Goal: Task Accomplishment & Management: Complete application form

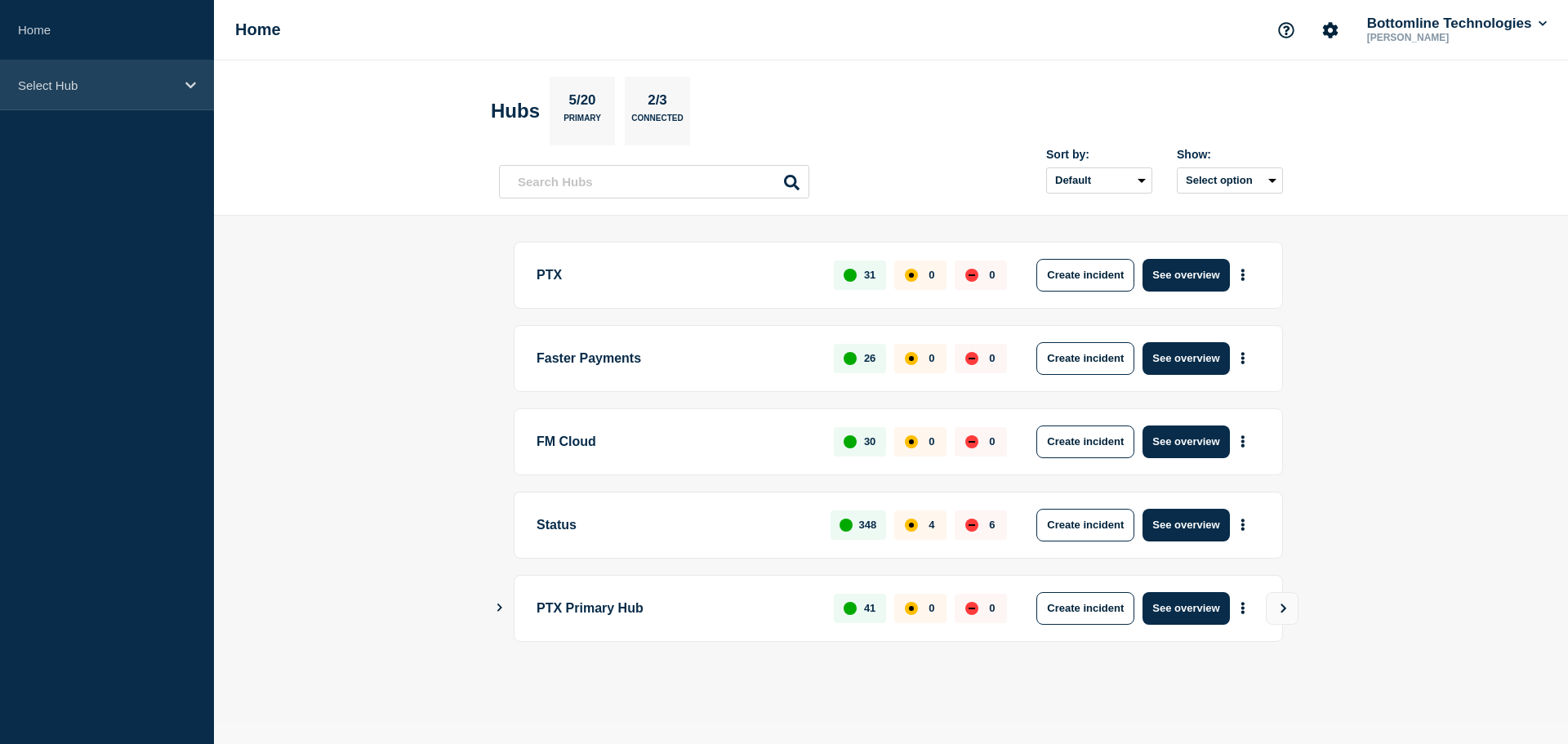
click at [102, 73] on div "Select Hub" at bounding box center [107, 85] width 214 height 50
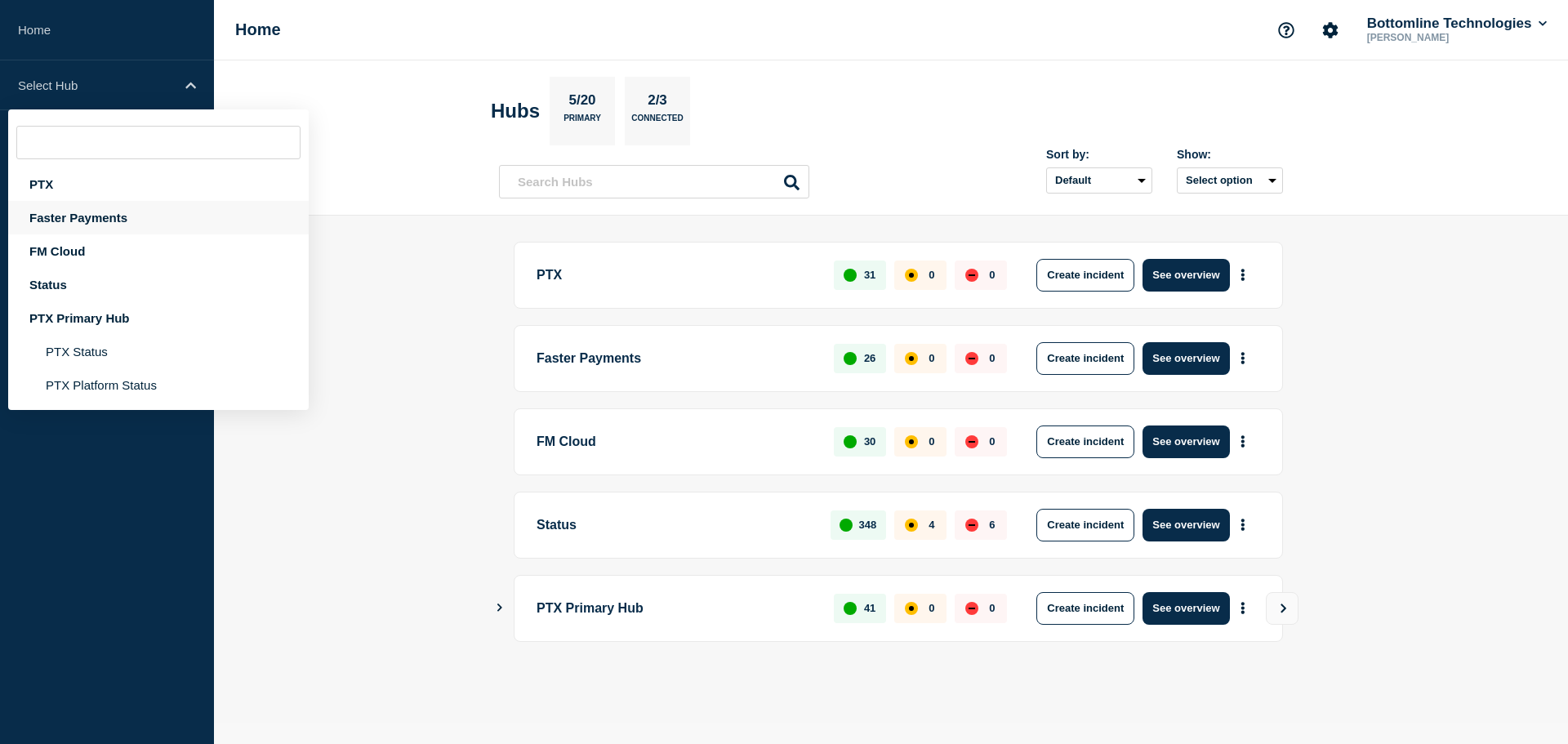
click at [56, 215] on div "Faster Payments" at bounding box center [158, 217] width 301 height 33
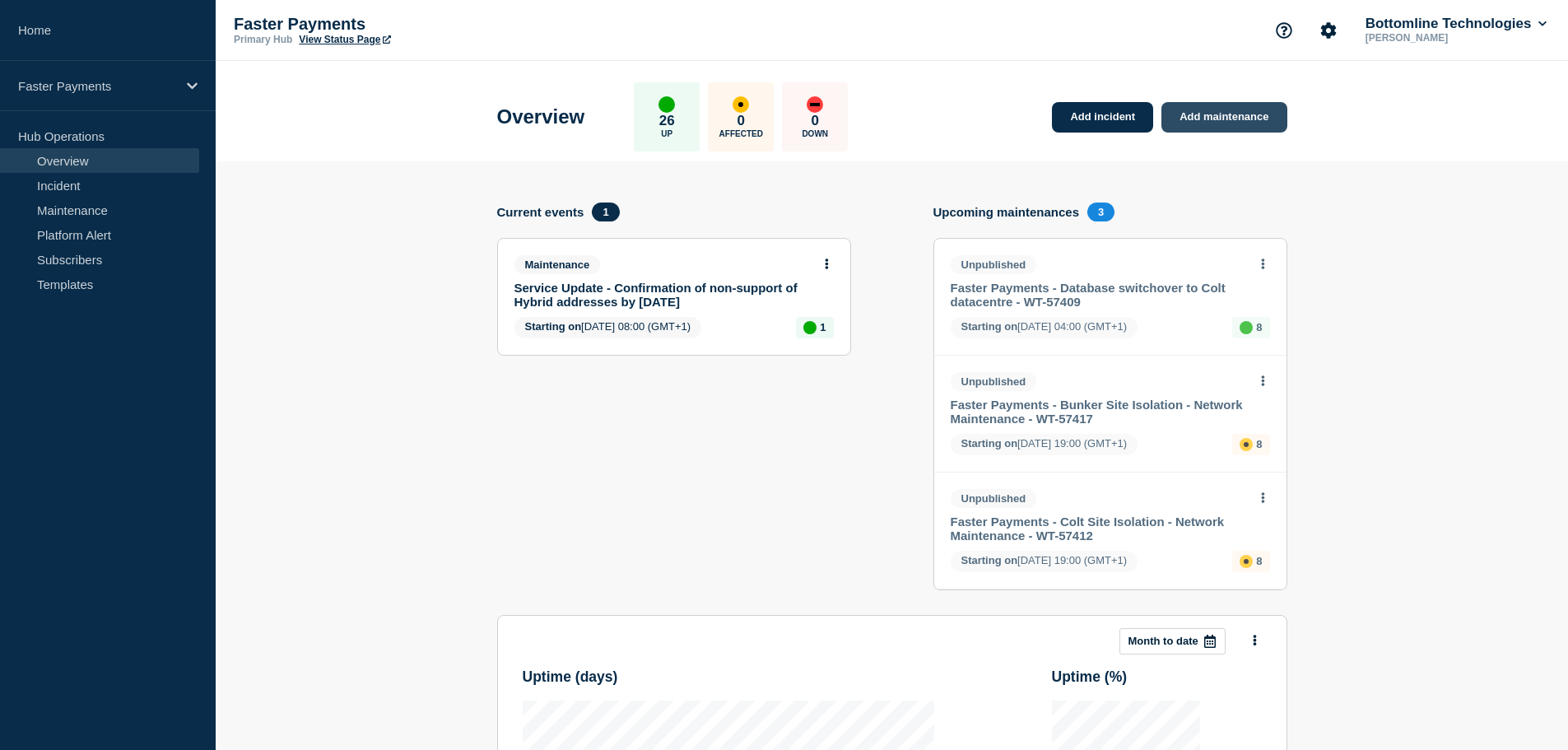
click at [1185, 108] on link "Add maintenance" at bounding box center [1223, 116] width 125 height 31
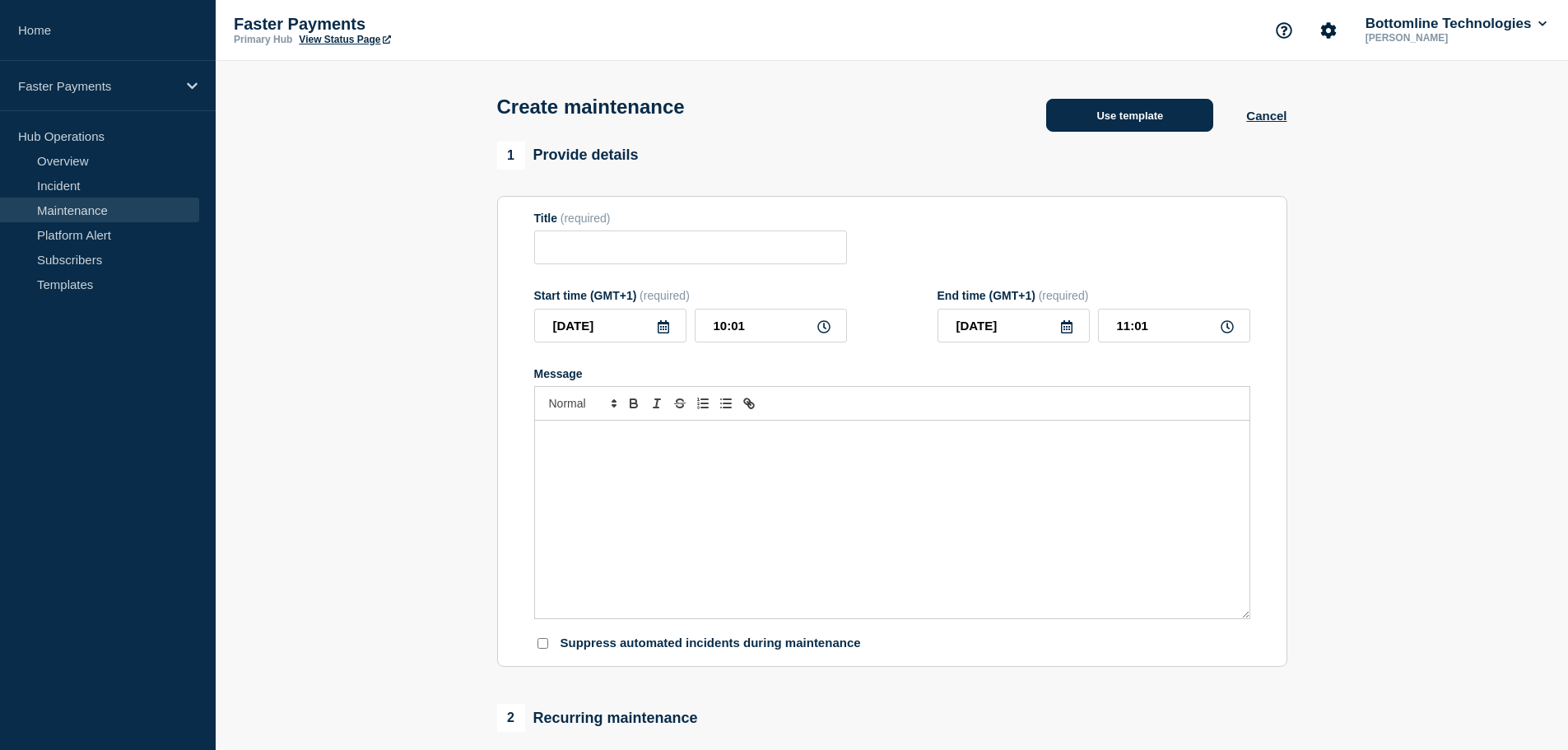
click at [1131, 119] on button "Use template" at bounding box center [1130, 114] width 167 height 33
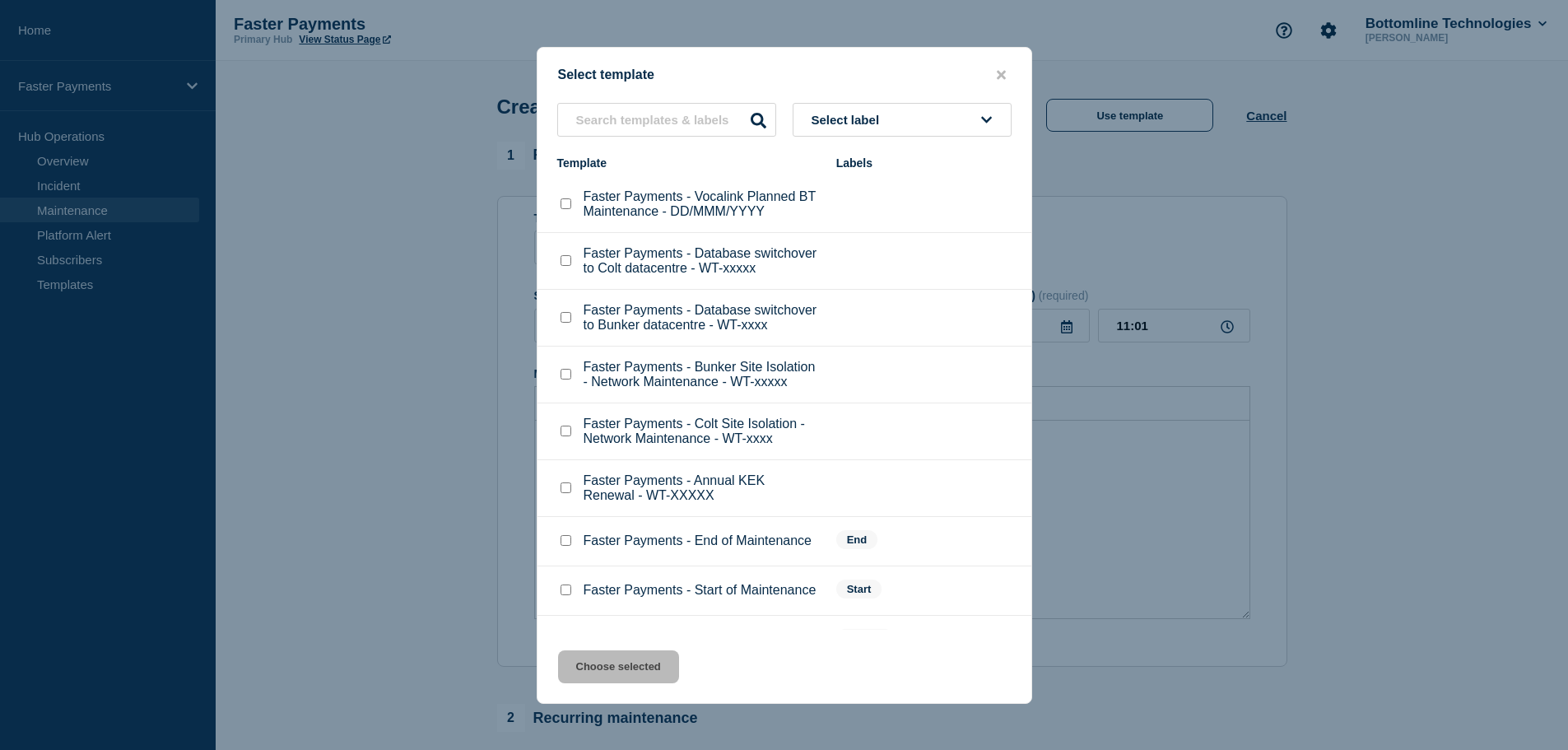
click at [567, 492] on input "Faster Payments - Annual KEK Renewal - WT-XXXXX checkbox" at bounding box center [566, 488] width 11 height 11
checkbox input "true"
click at [581, 668] on button "Choose selected" at bounding box center [618, 666] width 121 height 33
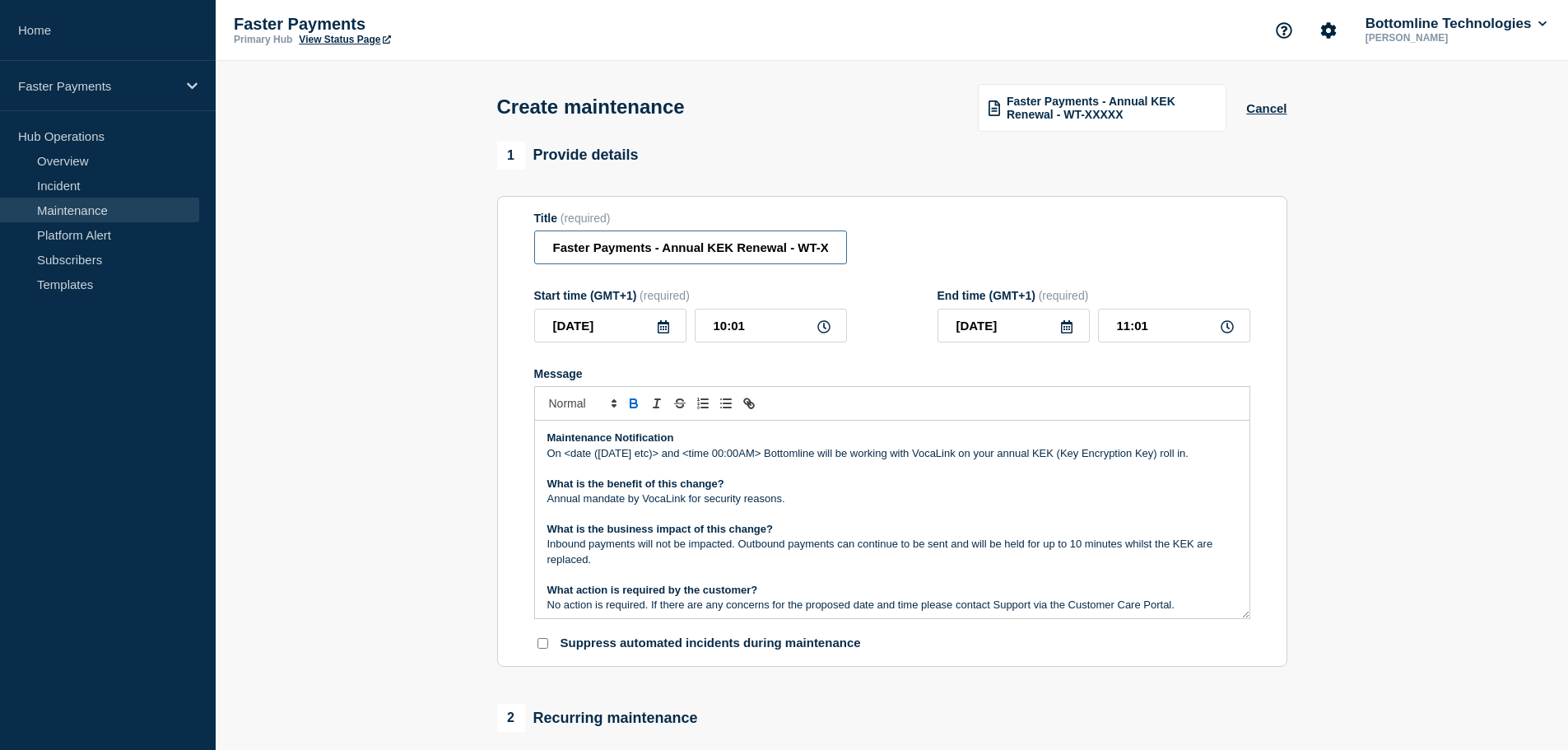
click at [716, 250] on input "Faster Payments - Annual KEK Renewal - WT-XXXXX" at bounding box center [690, 247] width 313 height 34
drag, startPoint x: 688, startPoint y: 250, endPoint x: 959, endPoint y: 264, distance: 271.4
click at [959, 264] on div "Title (required) Faster Payments - Annual KEK Renewal - WT-XXXXX" at bounding box center [892, 238] width 716 height 53
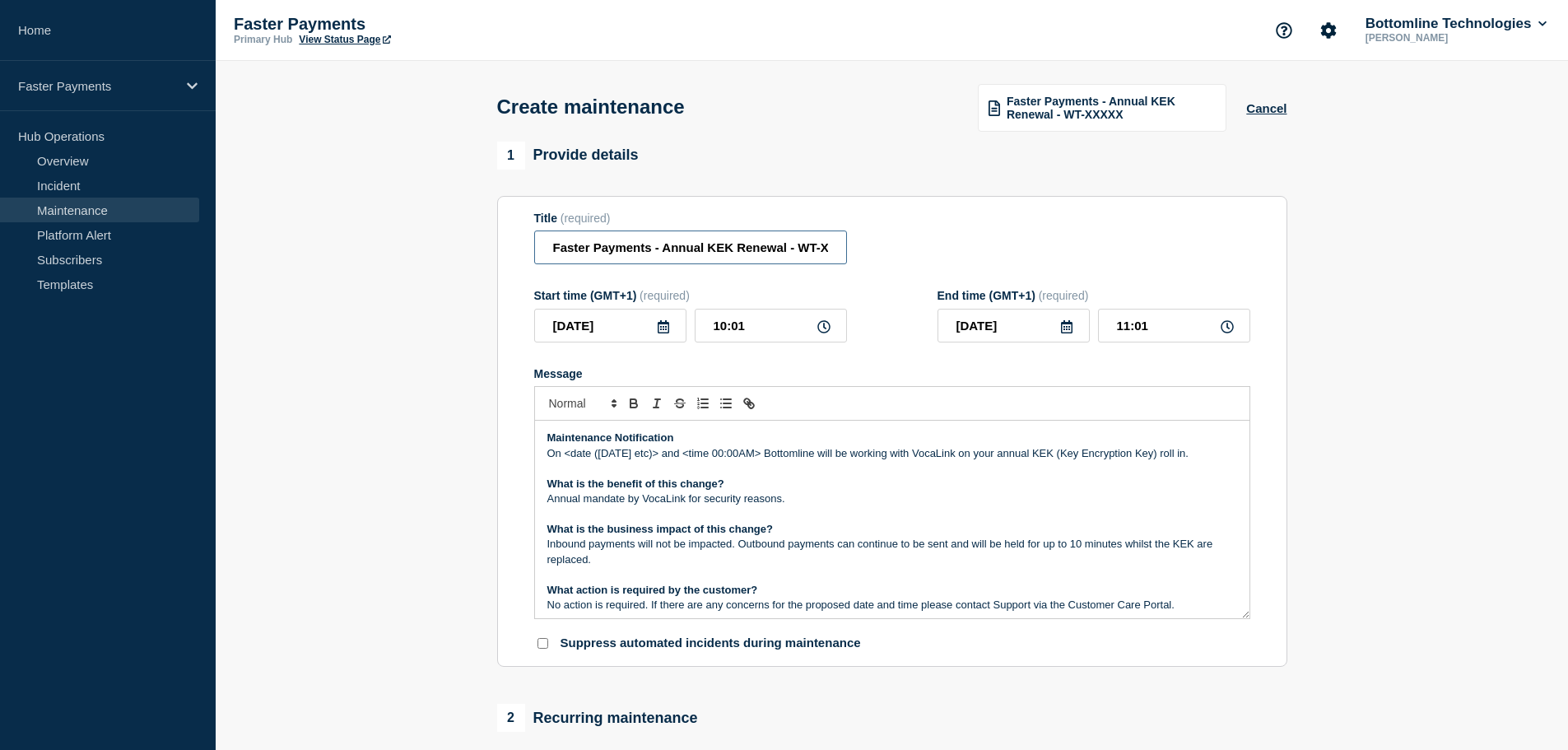
click at [772, 254] on input "Faster Payments - Annual KEK Renewal - WT-XXXXX" at bounding box center [690, 247] width 313 height 34
click at [801, 247] on input "Faster Payments - Annual KEK Renewal - WT-XXXXX" at bounding box center [690, 247] width 313 height 34
click at [796, 248] on input "Faster Payments - Annual KEK Renewal - WT-XXXXX" at bounding box center [690, 247] width 313 height 34
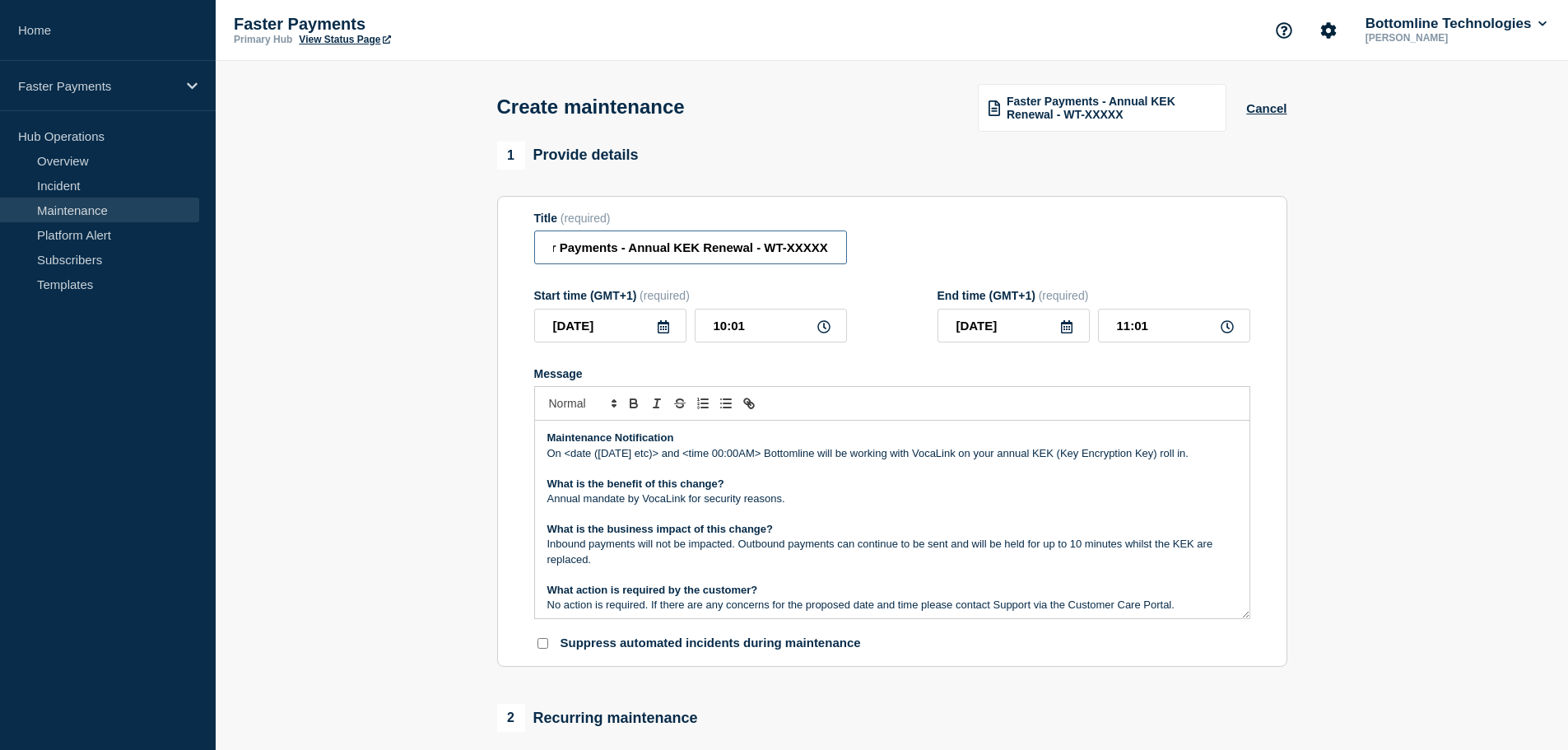
drag, startPoint x: 798, startPoint y: 249, endPoint x: 968, endPoint y: 265, distance: 170.8
click at [968, 264] on div "Title (required) Faster Payments - Annual KEK Renewal - WT-XXXXX" at bounding box center [892, 238] width 716 height 53
paste input "57944"
type input "Faster Payments - Annual KEK Renewal - WT-57944"
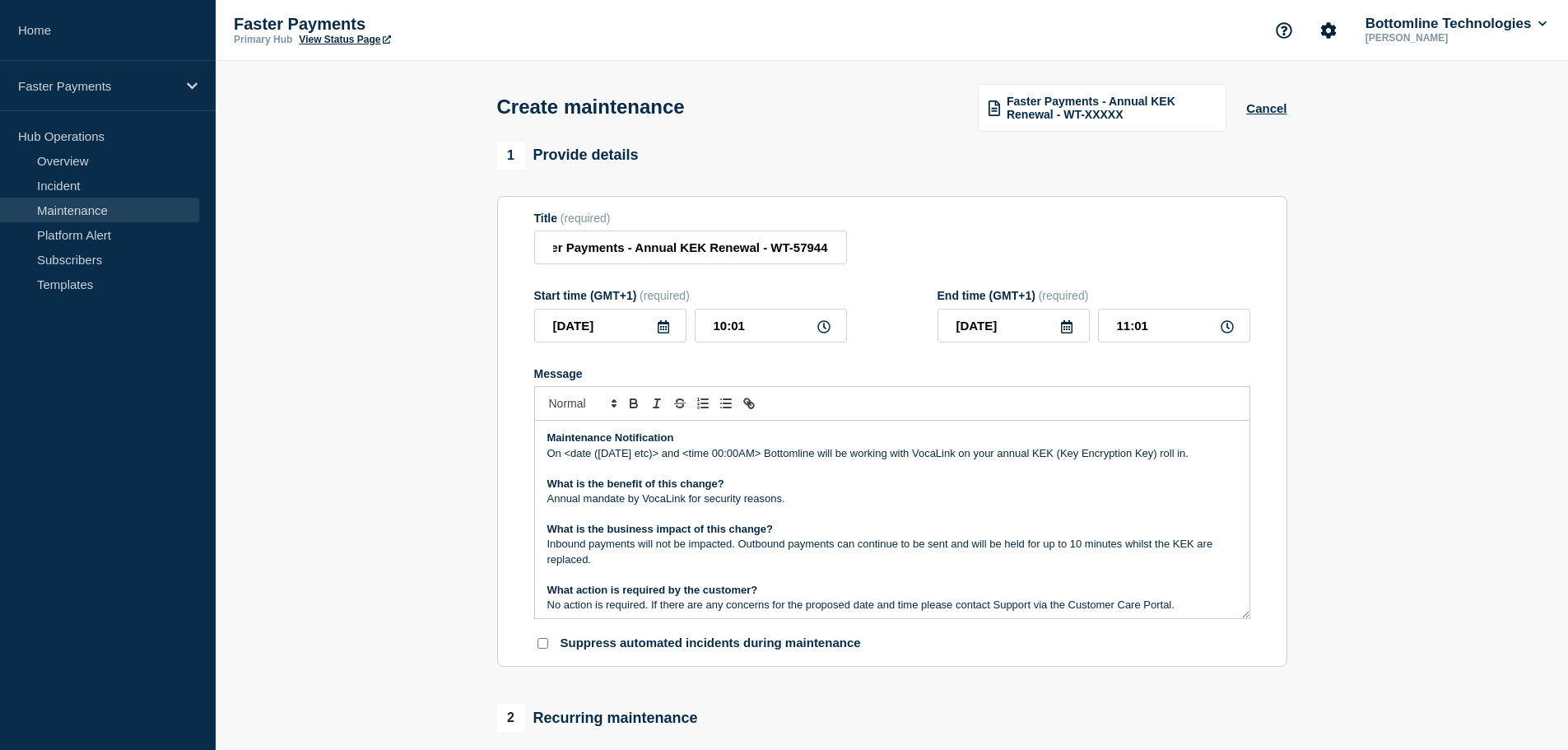
scroll to position [0, 0]
click at [815, 461] on p "On <date ([DATE] etc)> and <time 00:00AM> Bottomline will be working with VocaL…" at bounding box center [892, 453] width 690 height 15
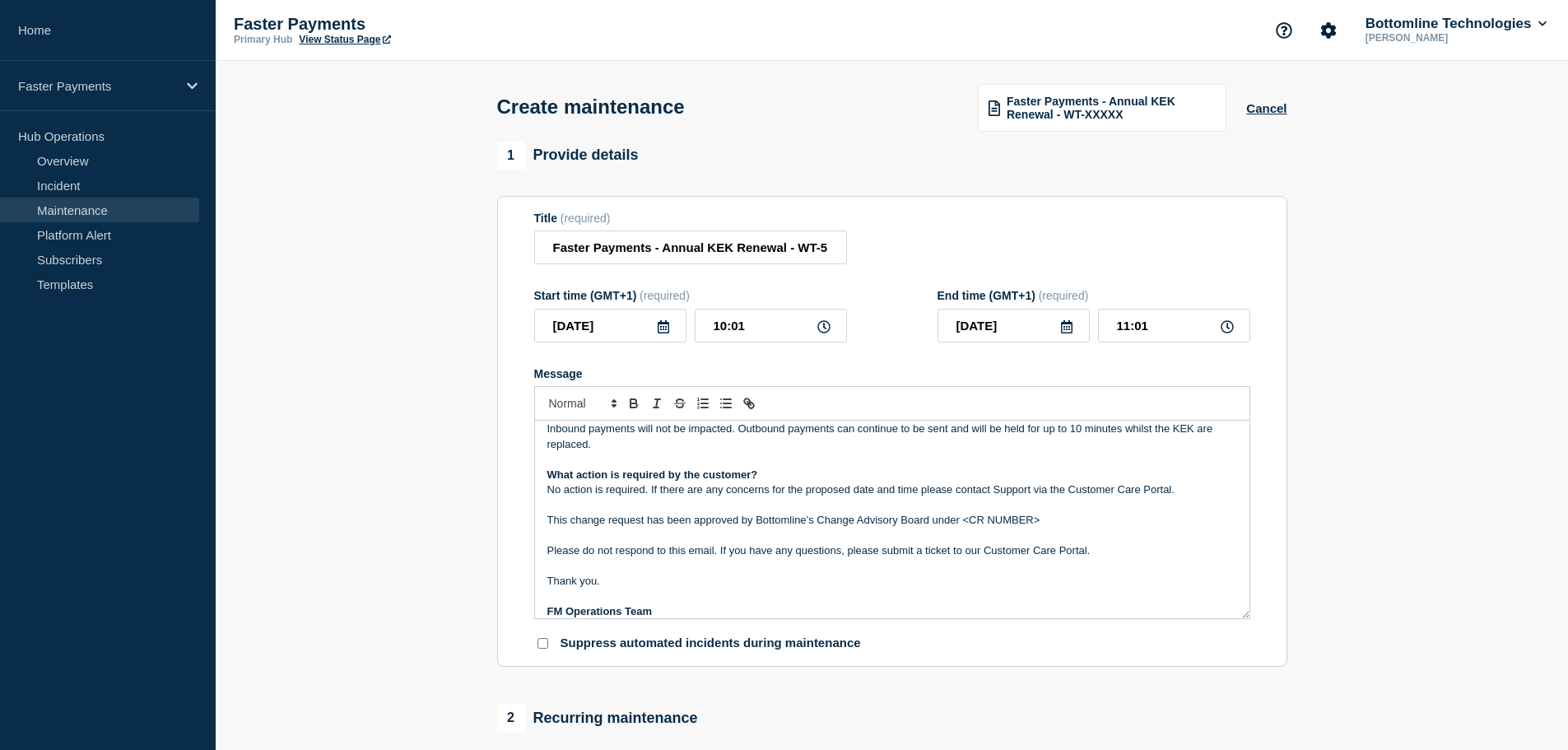
scroll to position [141, 0]
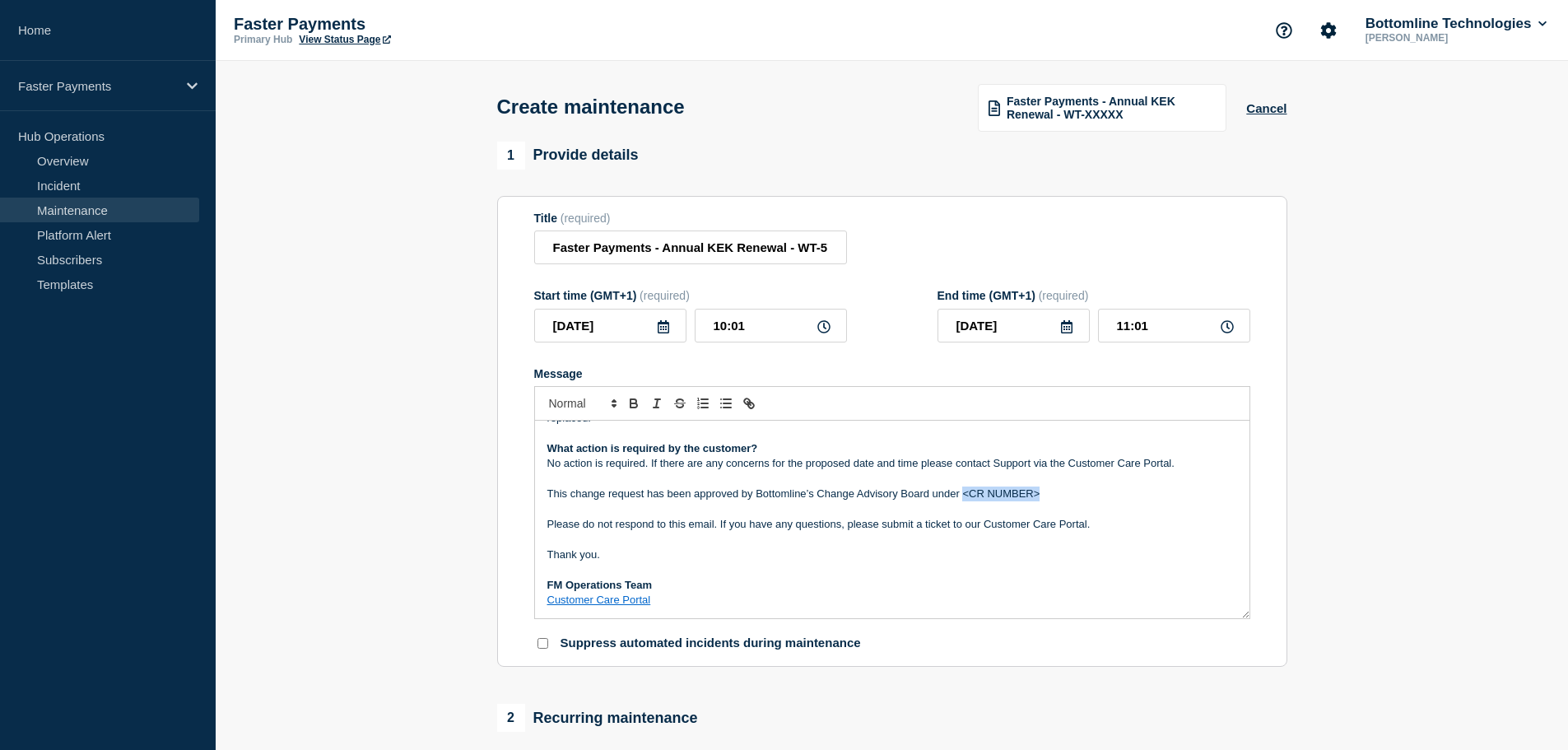
drag, startPoint x: 963, startPoint y: 493, endPoint x: 1061, endPoint y: 497, distance: 98.1
click at [1061, 497] on p "This change request has been approved by Bottomline’s Change Advisory Board und…" at bounding box center [892, 493] width 690 height 15
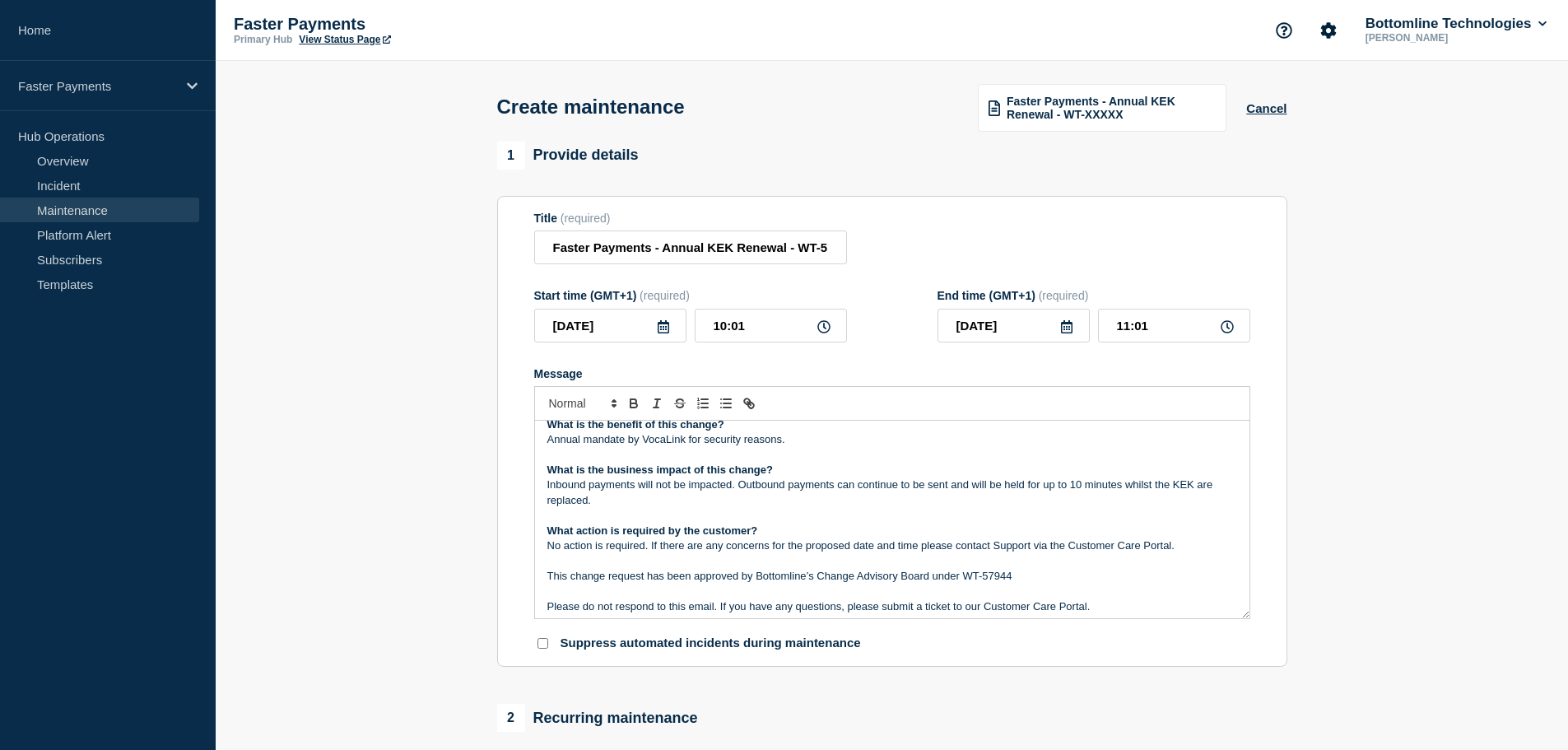
scroll to position [0, 0]
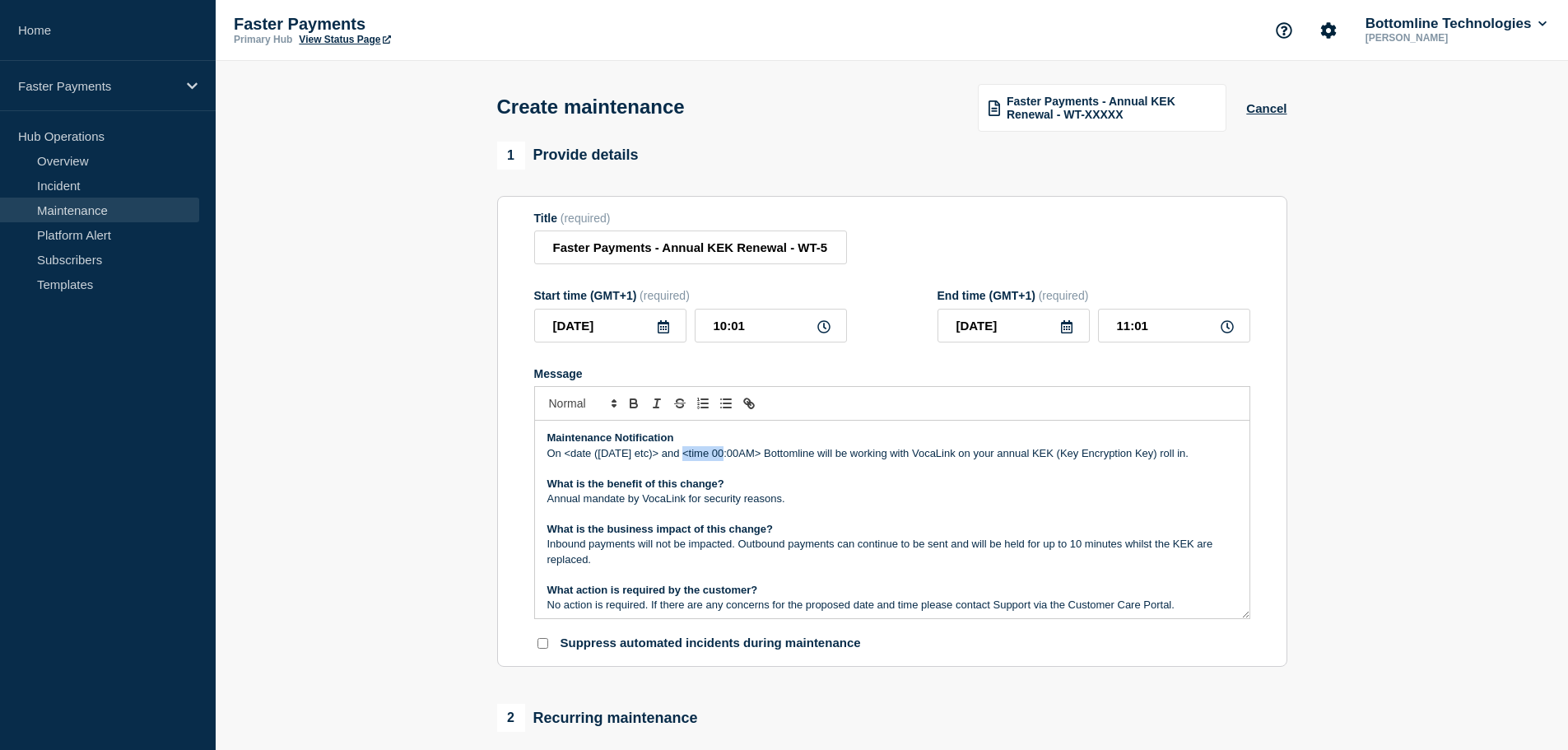
drag, startPoint x: 703, startPoint y: 456, endPoint x: 744, endPoint y: 455, distance: 41.0
click at [744, 455] on p "On <date ([DATE] etc)> and <time 00:00AM> Bottomline will be working with VocaL…" at bounding box center [892, 453] width 690 height 15
click at [714, 452] on p "On <date ([DATE] etc)> and <time 00:00AM> Bottomline will be working with VocaL…" at bounding box center [892, 453] width 690 height 15
click at [705, 455] on p "On <date ([DATE] etc)> and <time 00:00AM> Bottomline will be working with VocaL…" at bounding box center [892, 453] width 690 height 15
drag, startPoint x: 705, startPoint y: 458, endPoint x: 781, endPoint y: 457, distance: 76.0
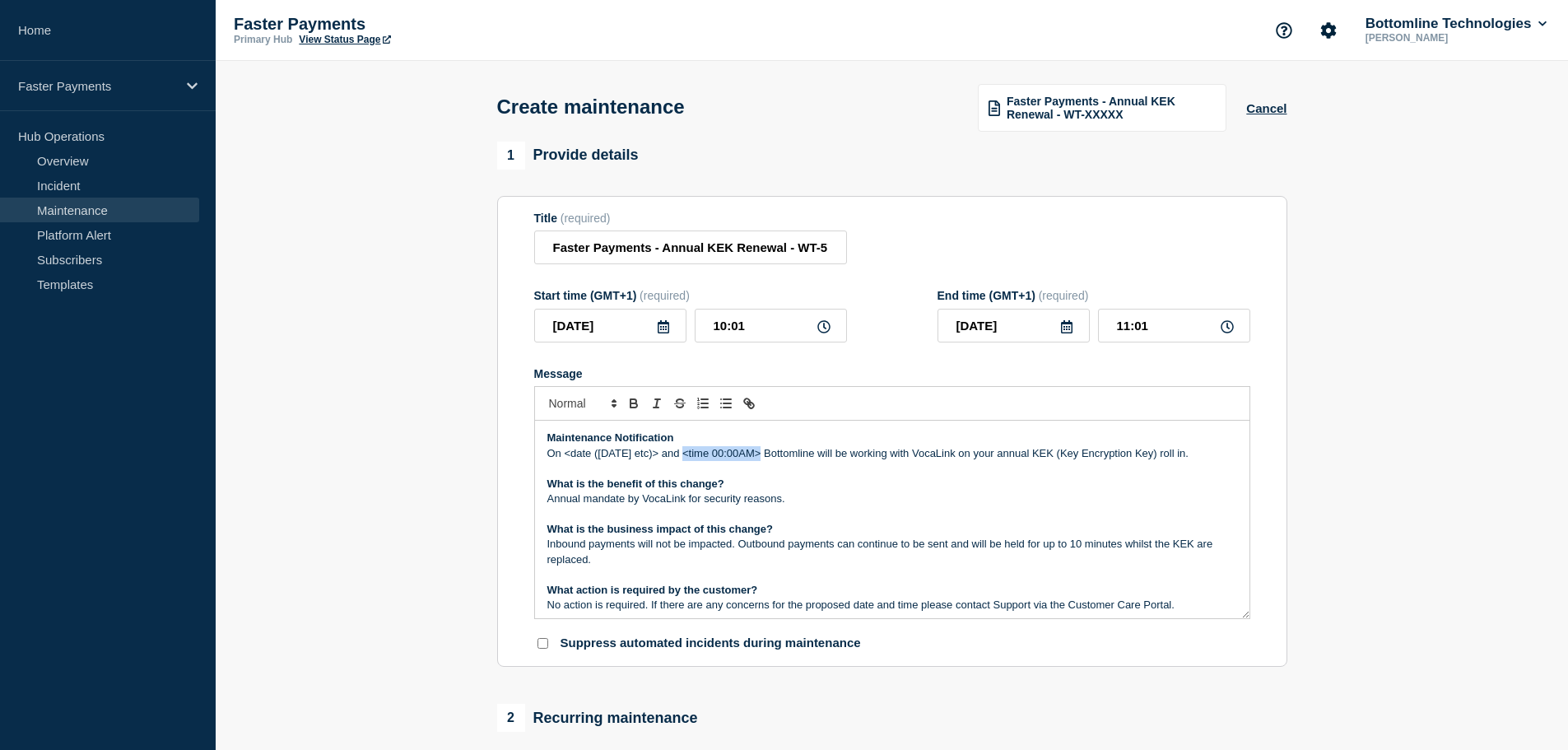
click at [781, 457] on p "On <date ([DATE] etc)> and <time 00:00AM> Bottomline will be working with VocaL…" at bounding box center [892, 453] width 690 height 15
drag, startPoint x: 577, startPoint y: 459, endPoint x: 748, endPoint y: 463, distance: 171.0
click at [748, 461] on p "On <date ([DATE] etc)> and 11:00 AM Bottomline will be working with VocaLink on…" at bounding box center [892, 453] width 690 height 15
click at [561, 458] on p "OnWednesday [DATE] between 11:00am and 01:00pm Bottomline will be working with …" at bounding box center [892, 453] width 690 height 15
click at [585, 457] on p "[DATE][DATE] between 11:00am and 01:00pm Bottomline will be working with VocaLi…" at bounding box center [892, 453] width 690 height 15
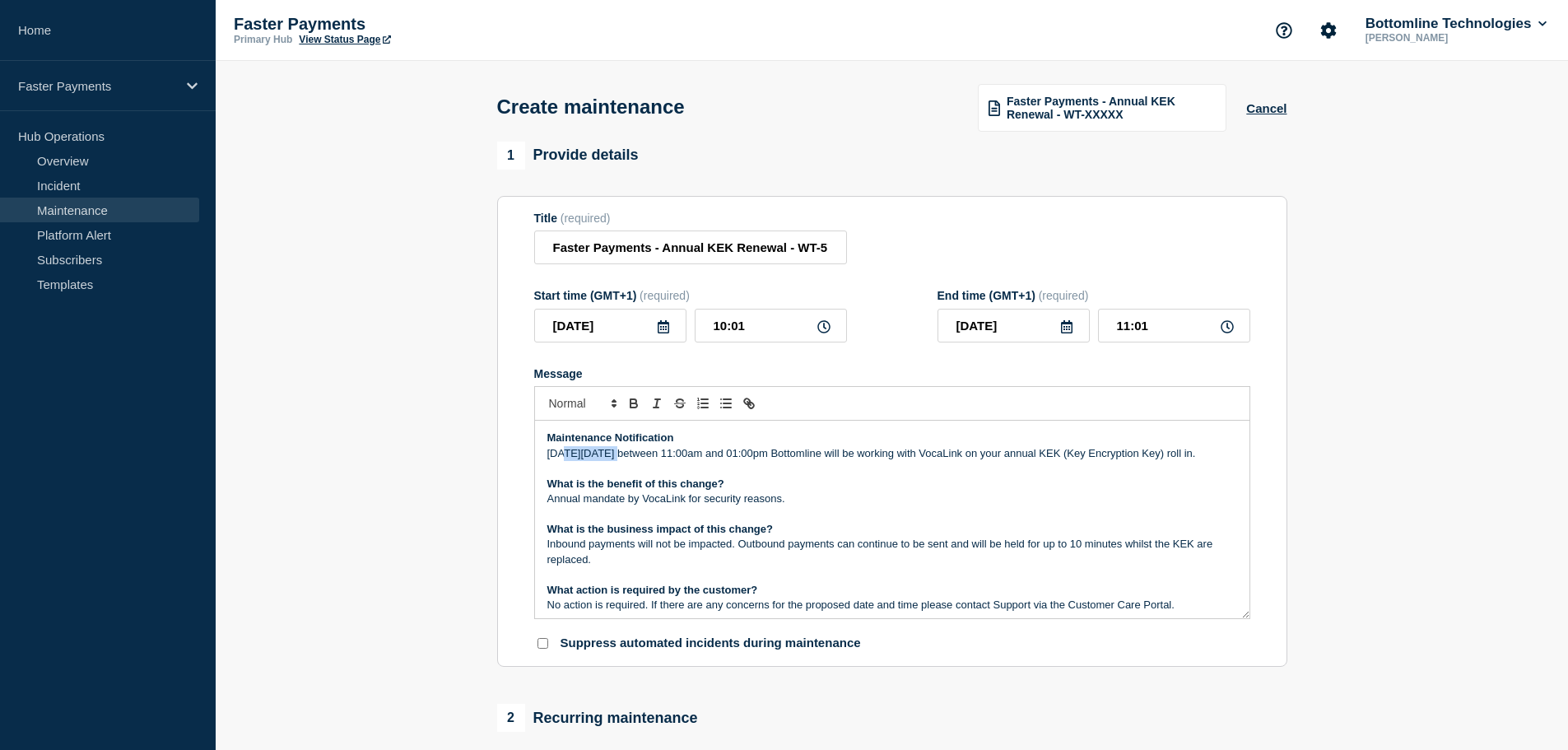
click at [585, 457] on p "[DATE][DATE] between 11:00am and 01:00pm Bottomline will be working with VocaLi…" at bounding box center [892, 453] width 690 height 15
click at [609, 461] on p "[DATE][DATE] between 11:00am and 01:00pm Bottomline will be working with VocaLi…" at bounding box center [892, 453] width 690 height 15
drag, startPoint x: 636, startPoint y: 455, endPoint x: 622, endPoint y: 455, distance: 14.0
click at [622, 455] on p "[DATE][DATE] between 11:00am and 01:00pm Bottomline will be working with VocaLi…" at bounding box center [892, 453] width 690 height 15
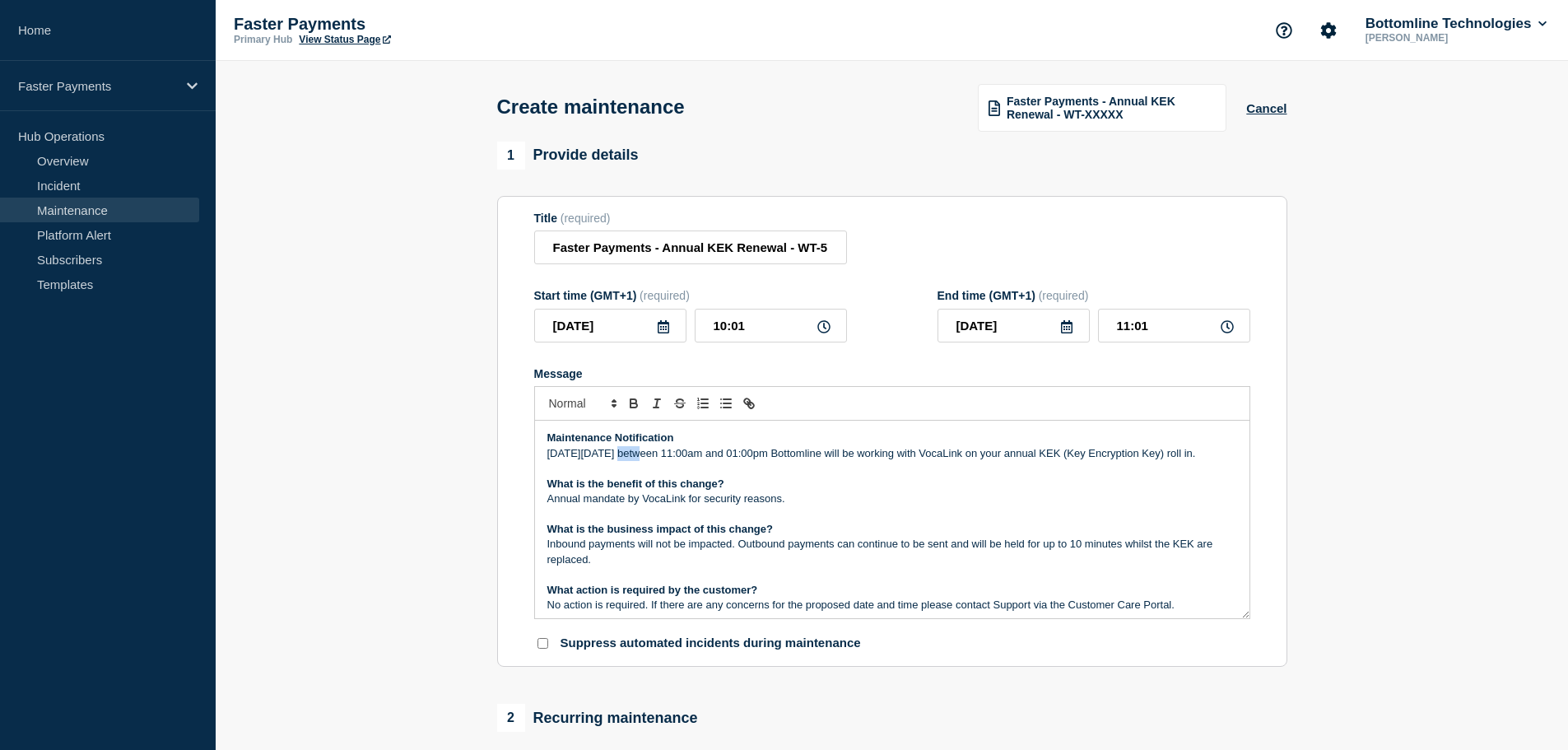
drag, startPoint x: 638, startPoint y: 456, endPoint x: 622, endPoint y: 455, distance: 16.0
click at [622, 455] on p "[DATE][DATE] between 11:00am and 01:00pm Bottomline will be working with VocaLi…" at bounding box center [892, 453] width 690 height 15
click at [803, 461] on p "[DATE][DATE] between 11:00am and 01:00pm Bottomline will be working with VocaLi…" at bounding box center [892, 453] width 690 height 15
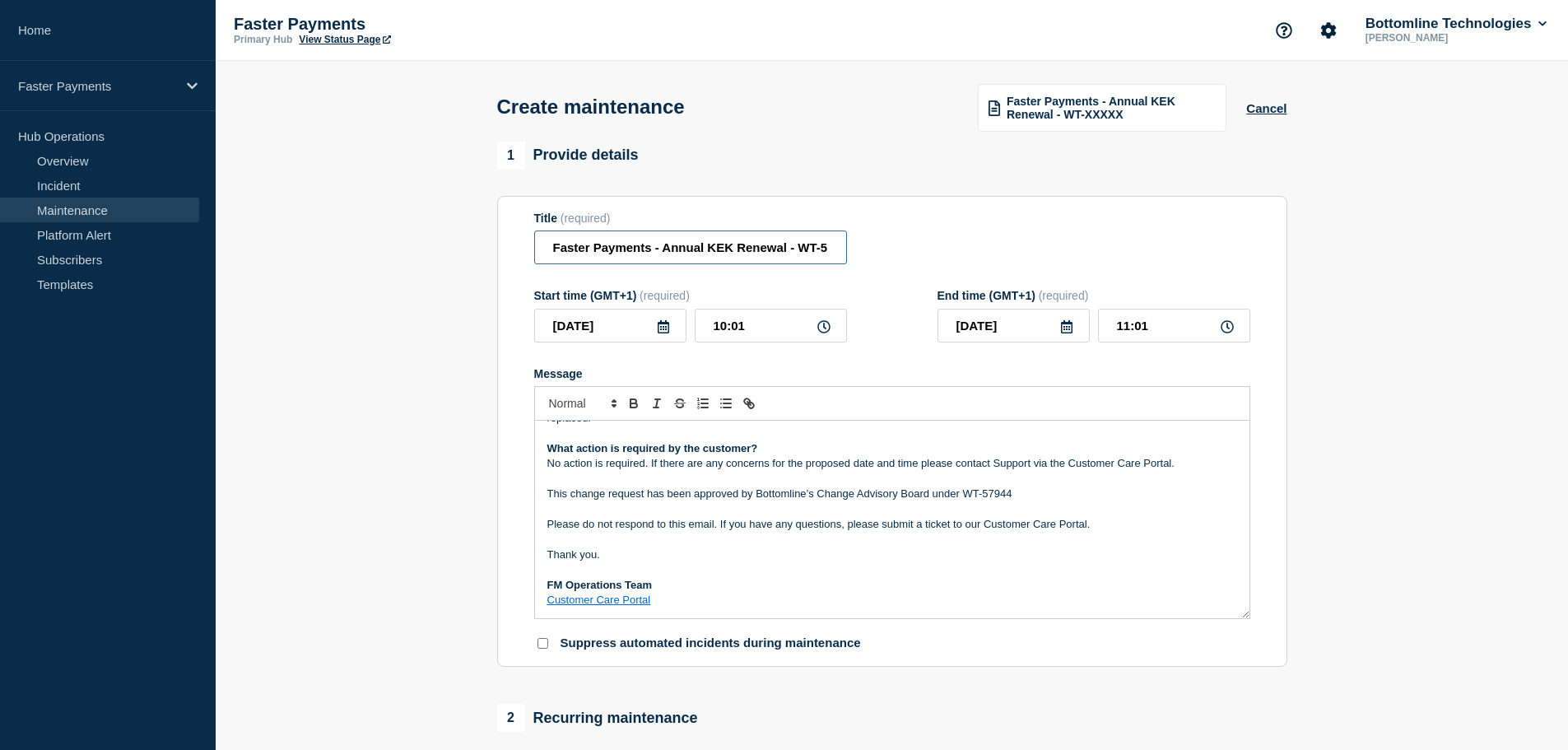
scroll to position [0, 28]
drag, startPoint x: 762, startPoint y: 247, endPoint x: 1016, endPoint y: 279, distance: 256.0
click at [1016, 279] on form "Title (required) Faster Payments - Annual KEK Renewal - WT-57944 Start time (GM…" at bounding box center [892, 431] width 716 height 440
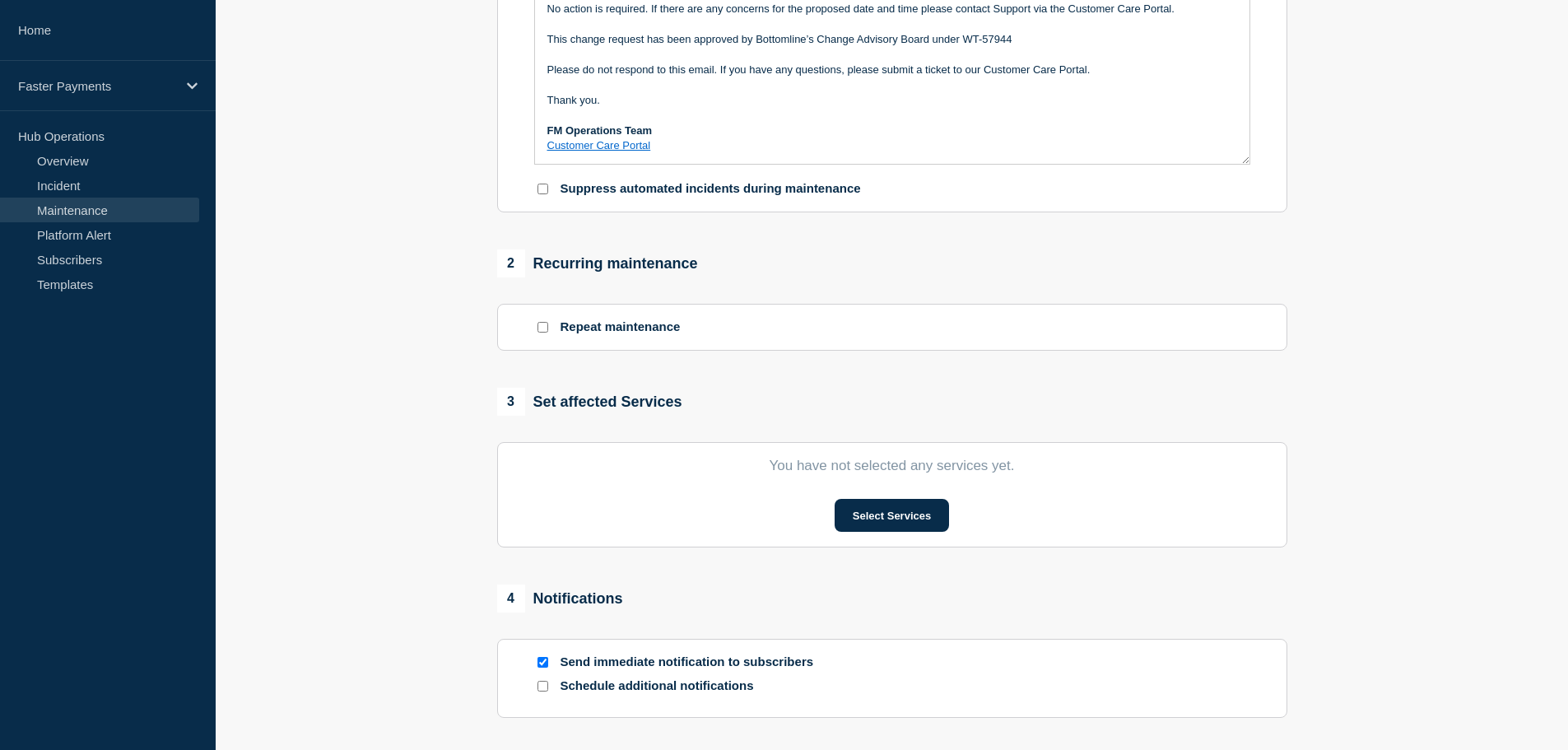
scroll to position [412, 0]
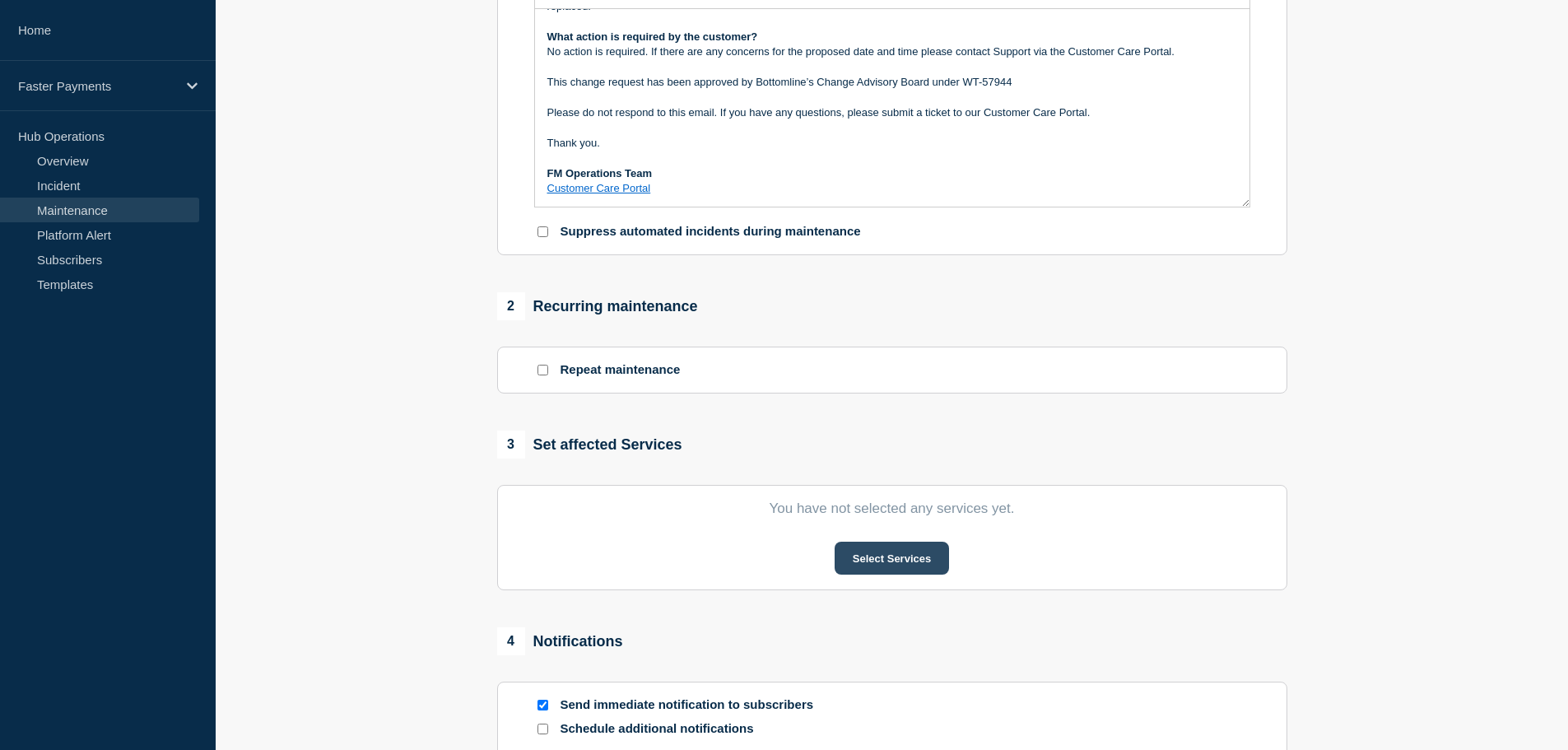
click at [883, 556] on button "Select Services" at bounding box center [892, 558] width 115 height 33
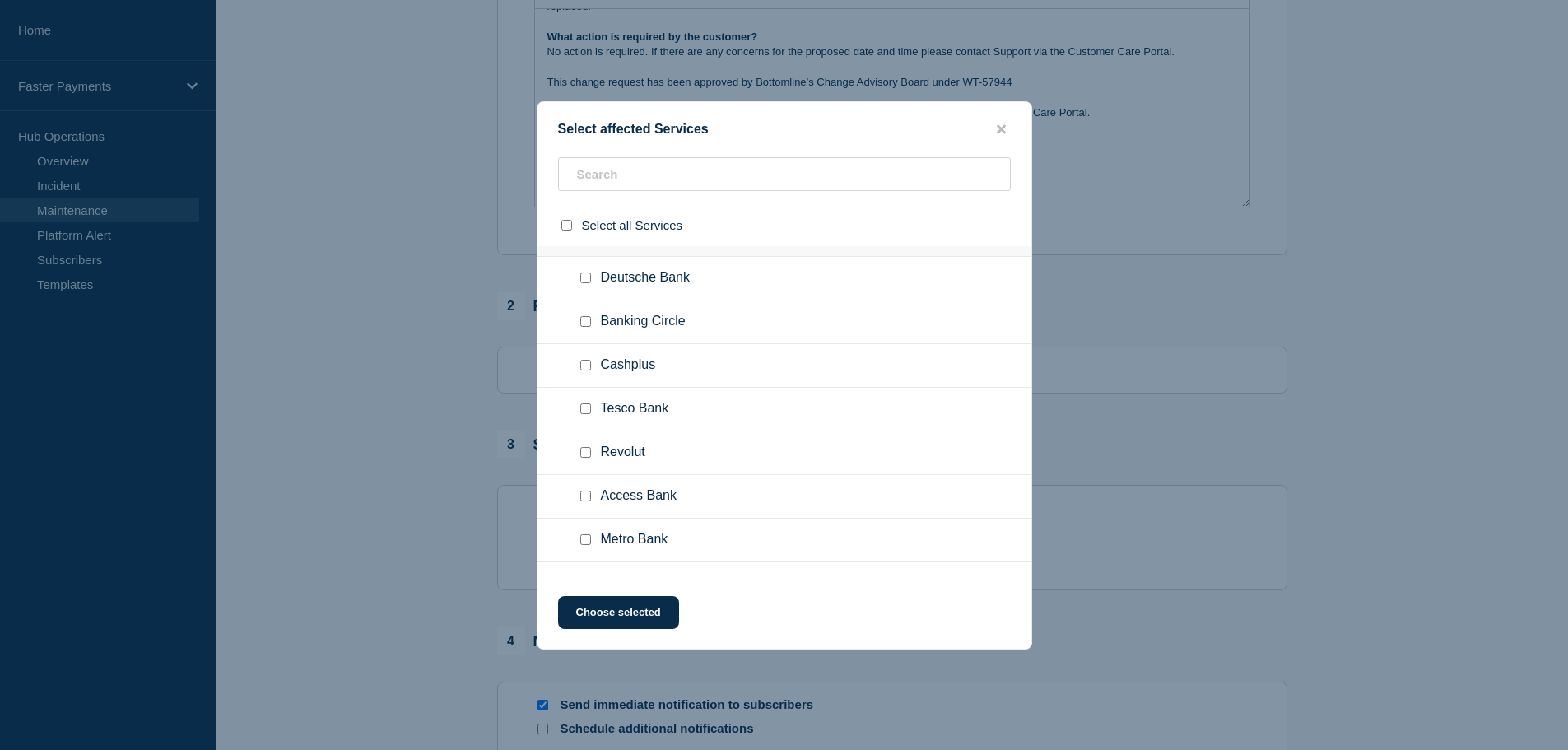
scroll to position [247, 0]
click at [587, 458] on input "Metro Bank checkbox" at bounding box center [586, 457] width 11 height 11
checkbox input "true"
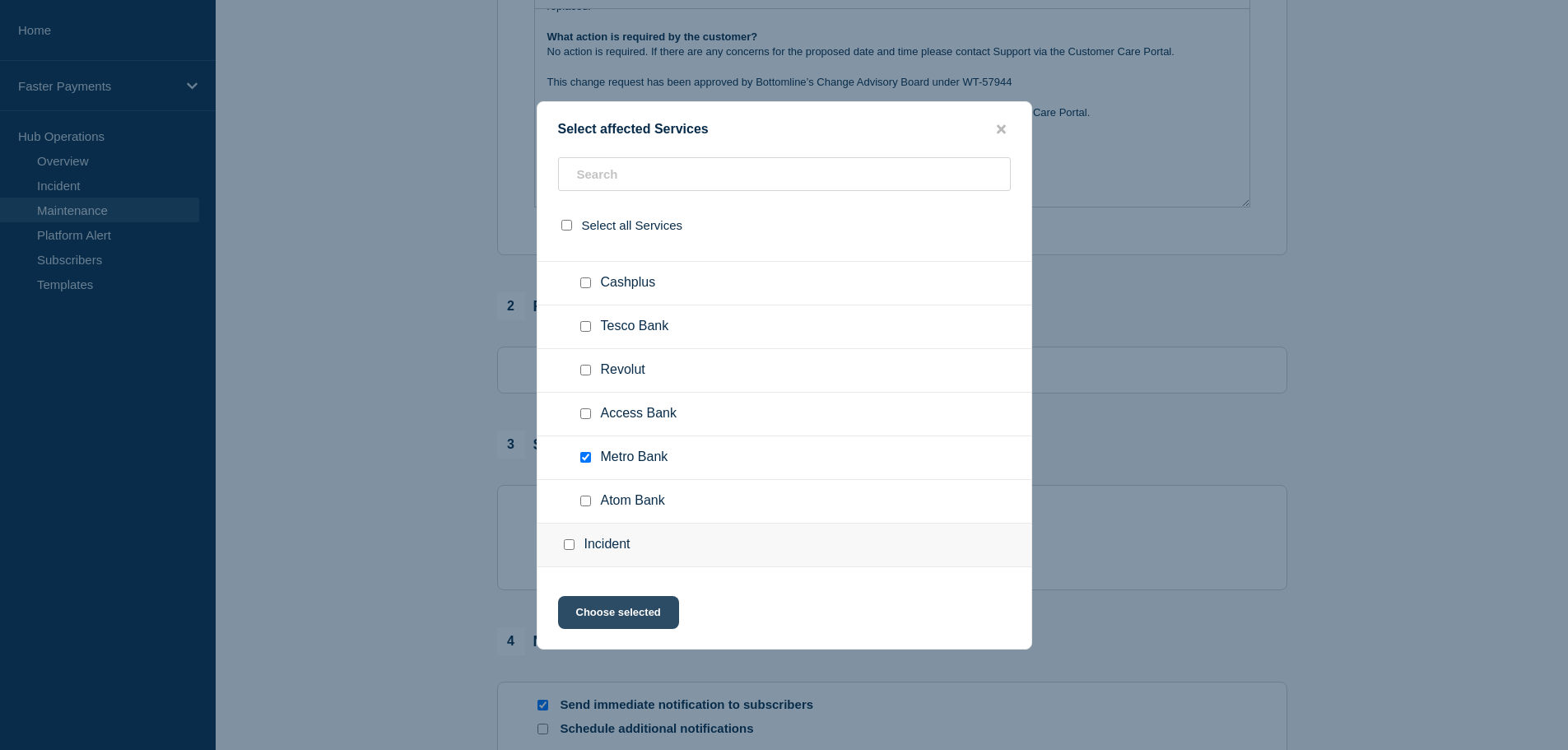
click at [640, 616] on button "Choose selected" at bounding box center [618, 612] width 121 height 33
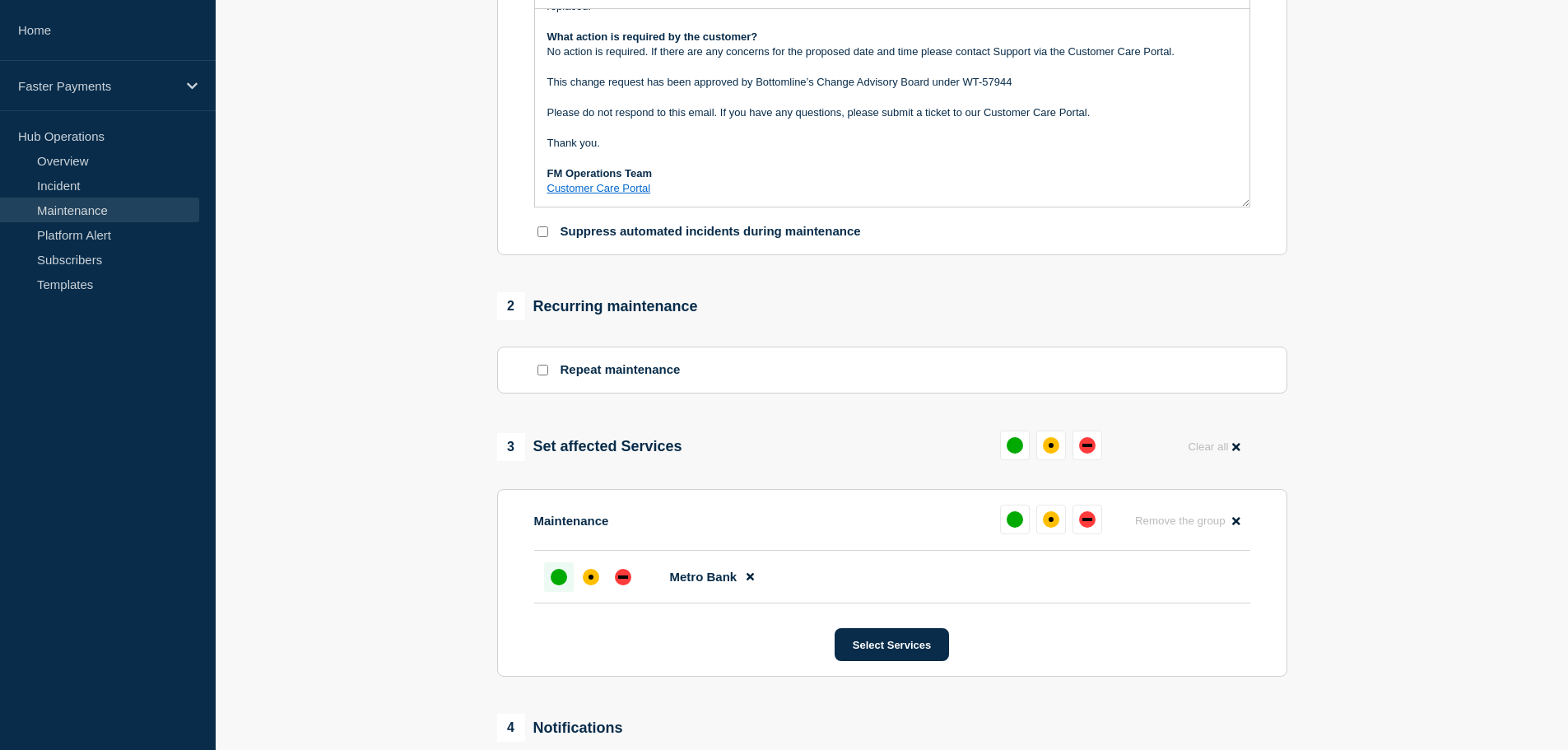
click at [562, 581] on div "up" at bounding box center [559, 576] width 17 height 17
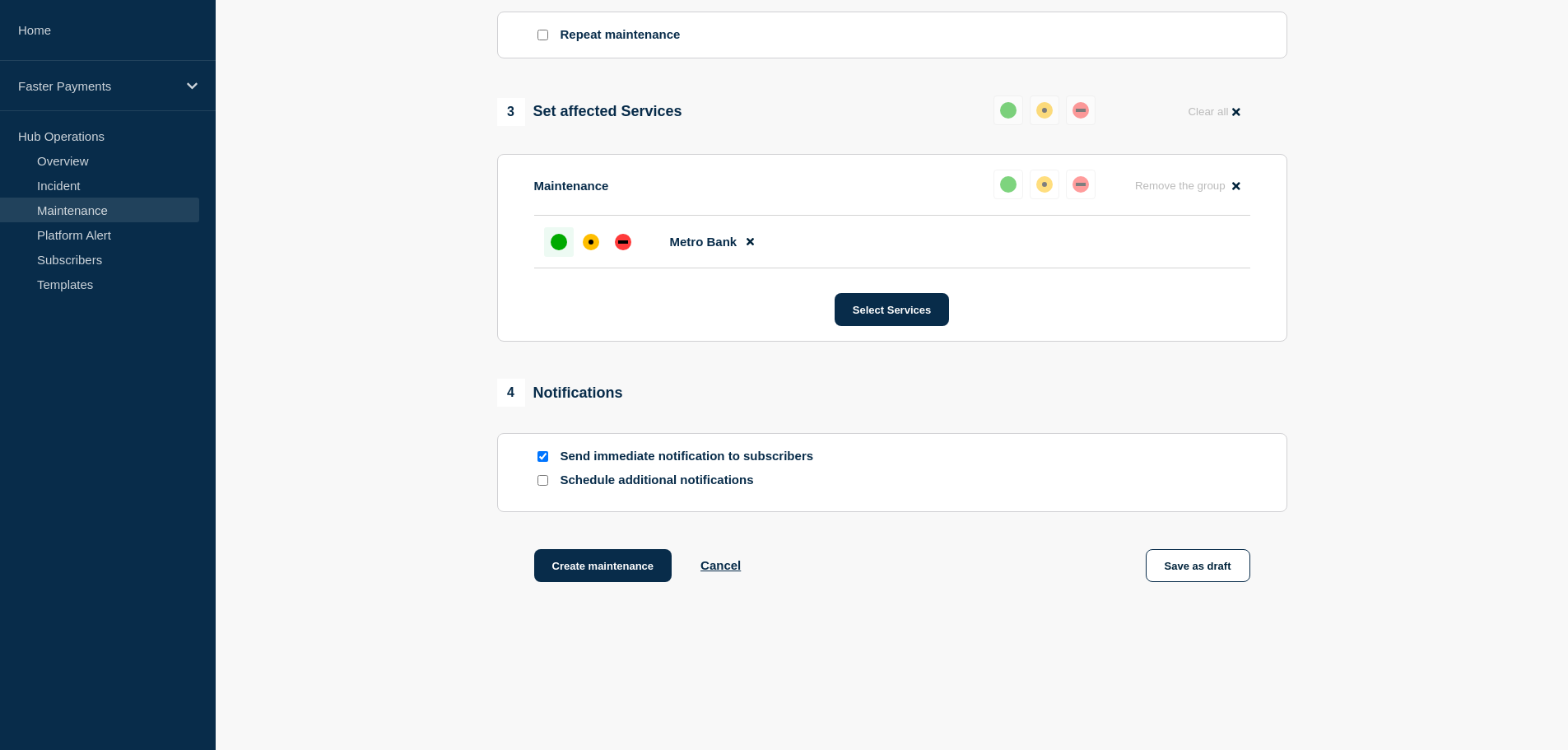
scroll to position [772, 0]
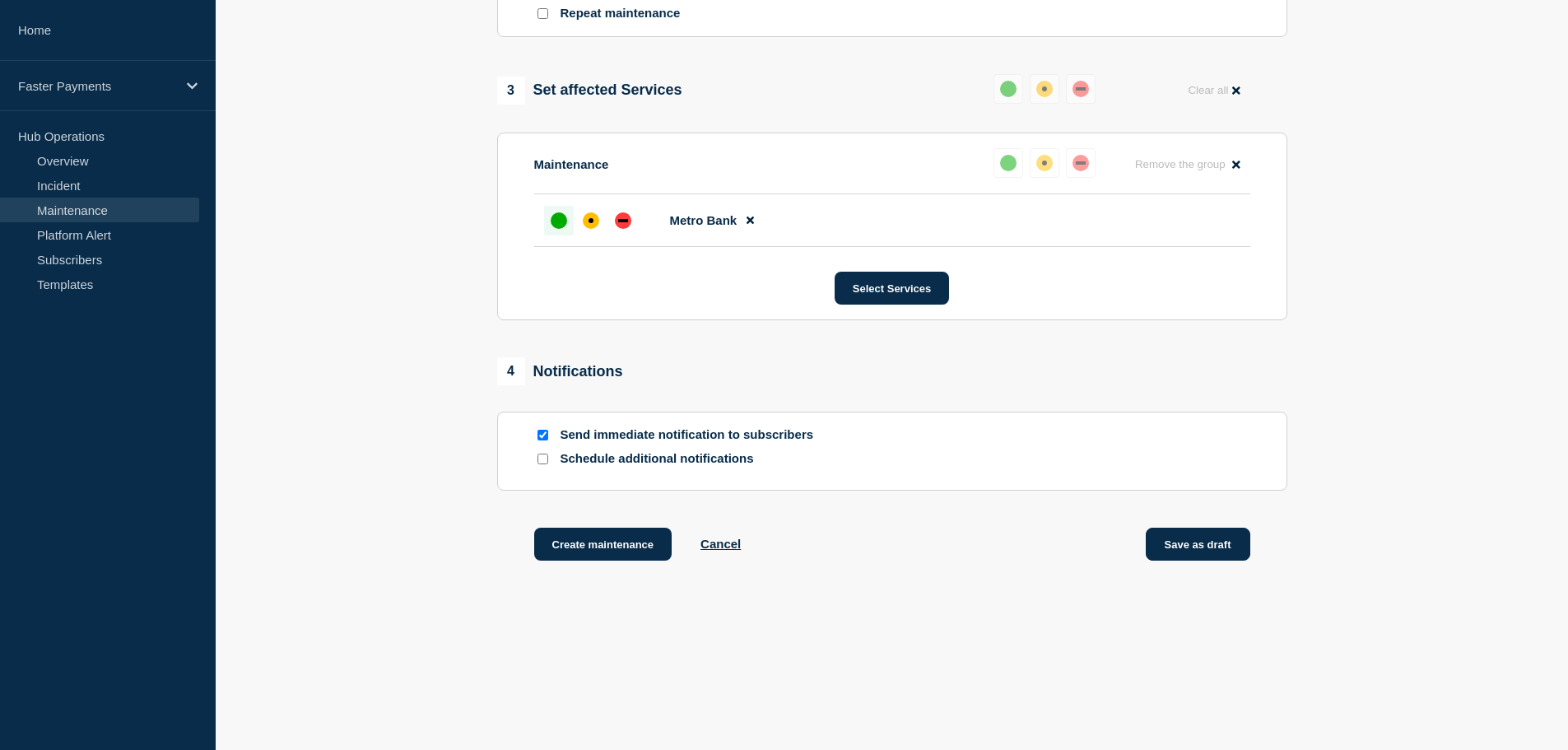
click at [1201, 547] on button "Save as draft" at bounding box center [1199, 543] width 105 height 33
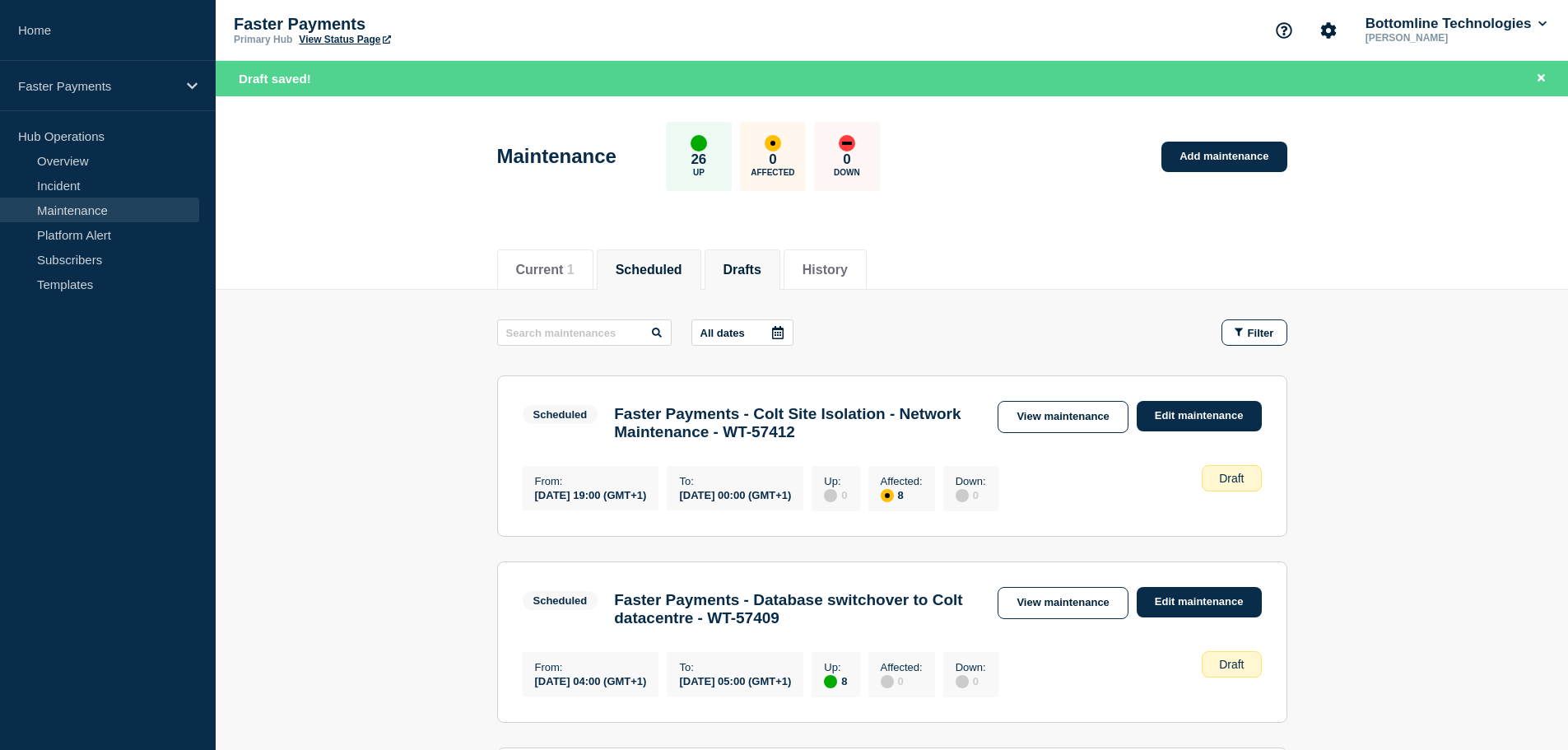
click at [661, 267] on button "Scheduled" at bounding box center [650, 269] width 67 height 15
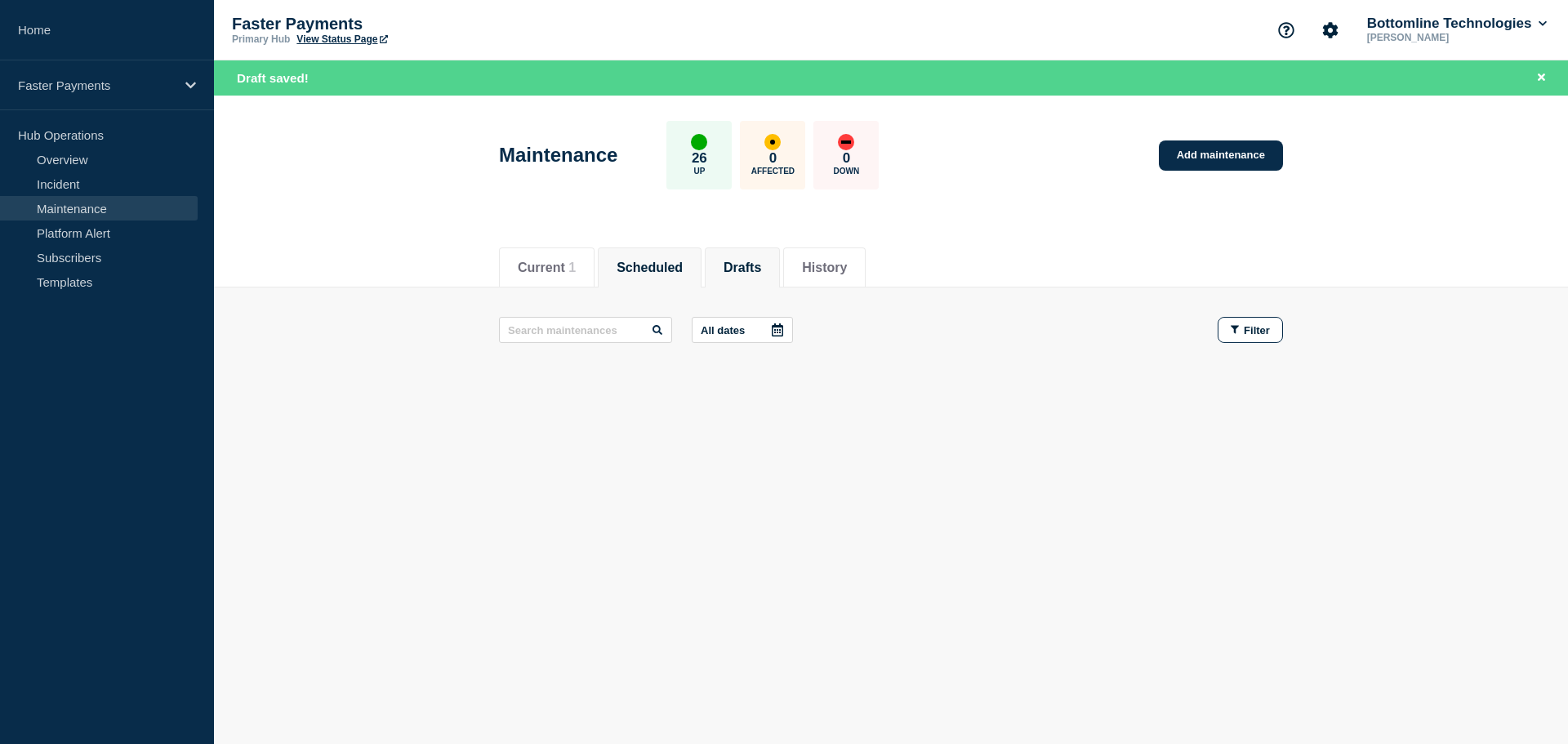
click at [761, 271] on button "Drafts" at bounding box center [742, 267] width 37 height 15
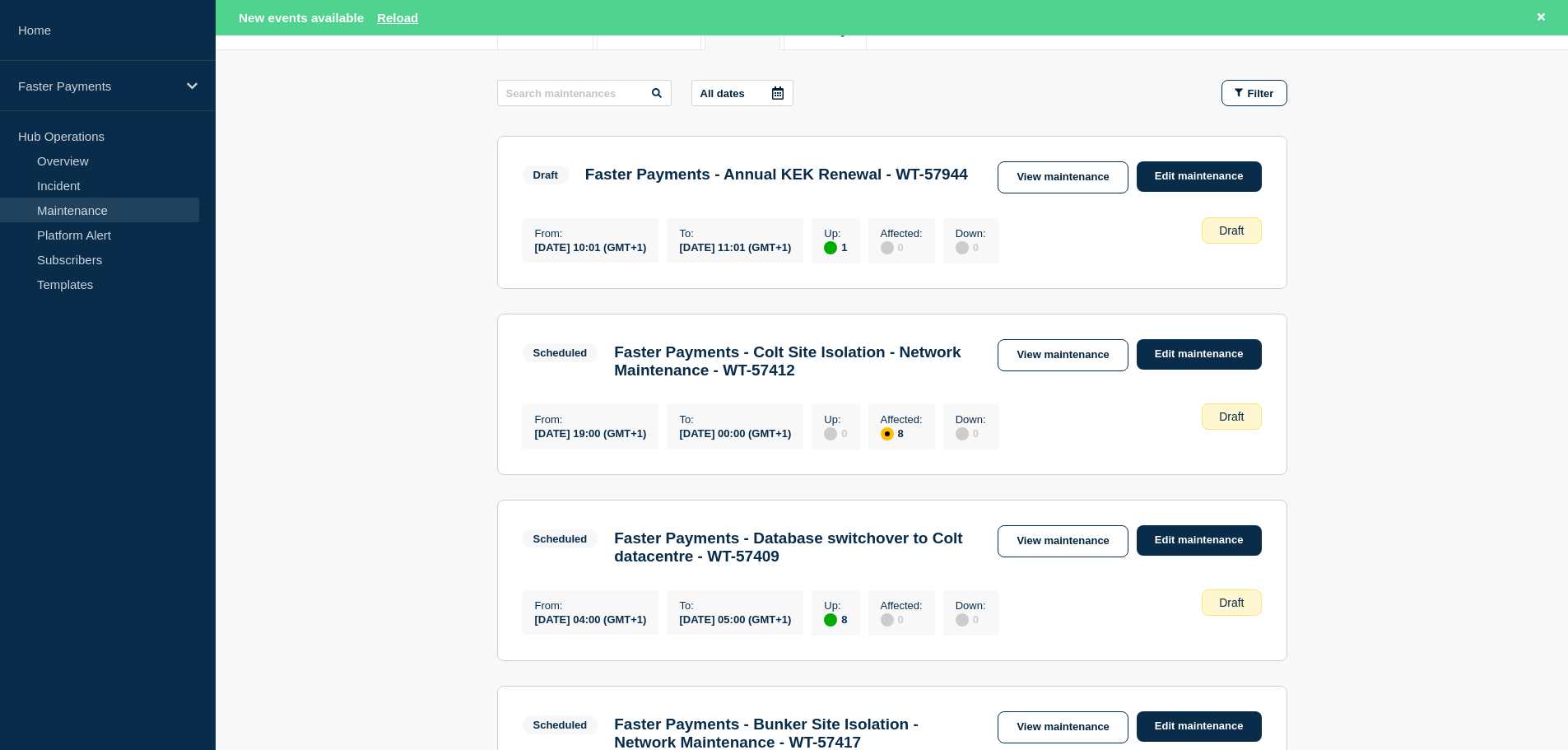
scroll to position [192, 0]
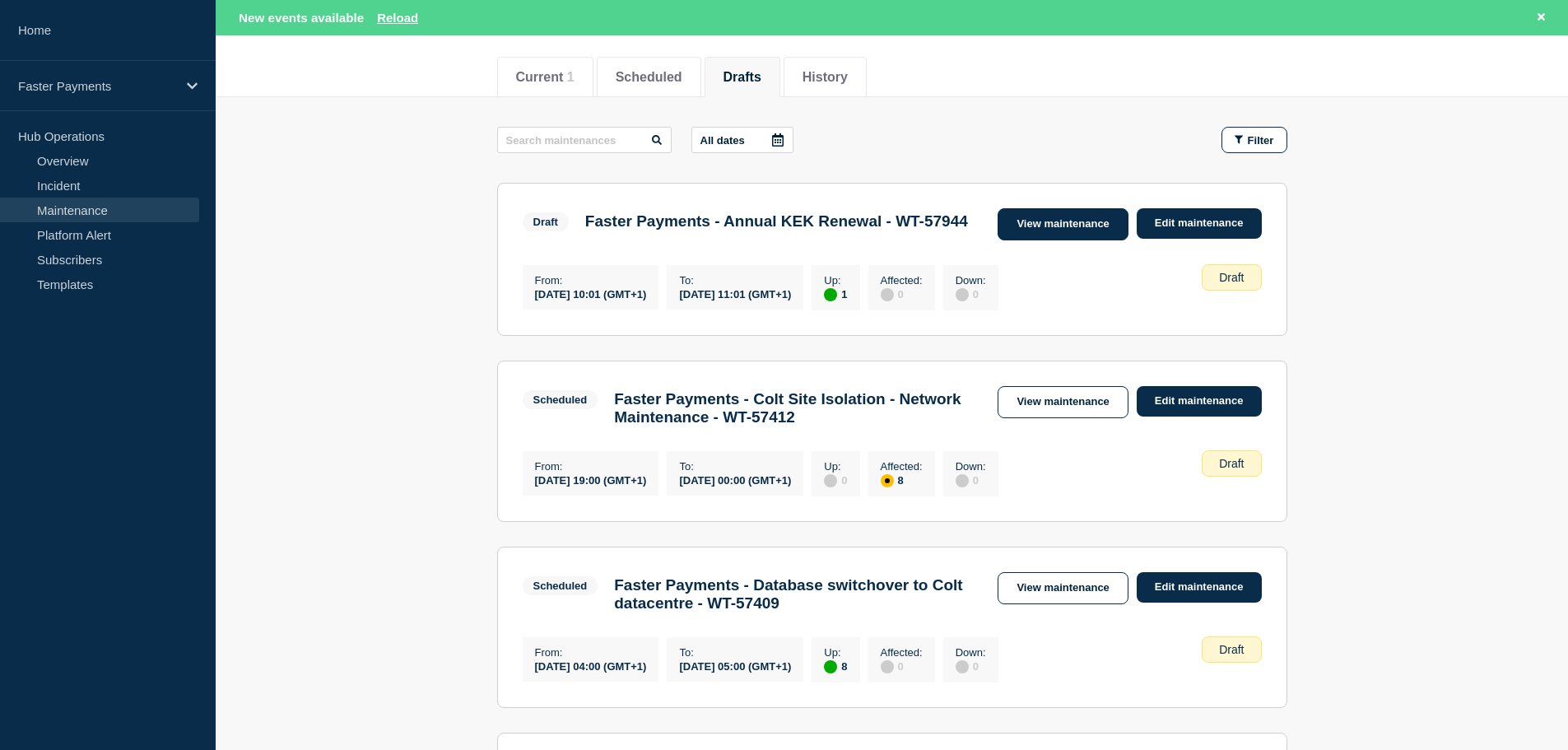
click at [1084, 222] on link "View maintenance" at bounding box center [1062, 224] width 130 height 33
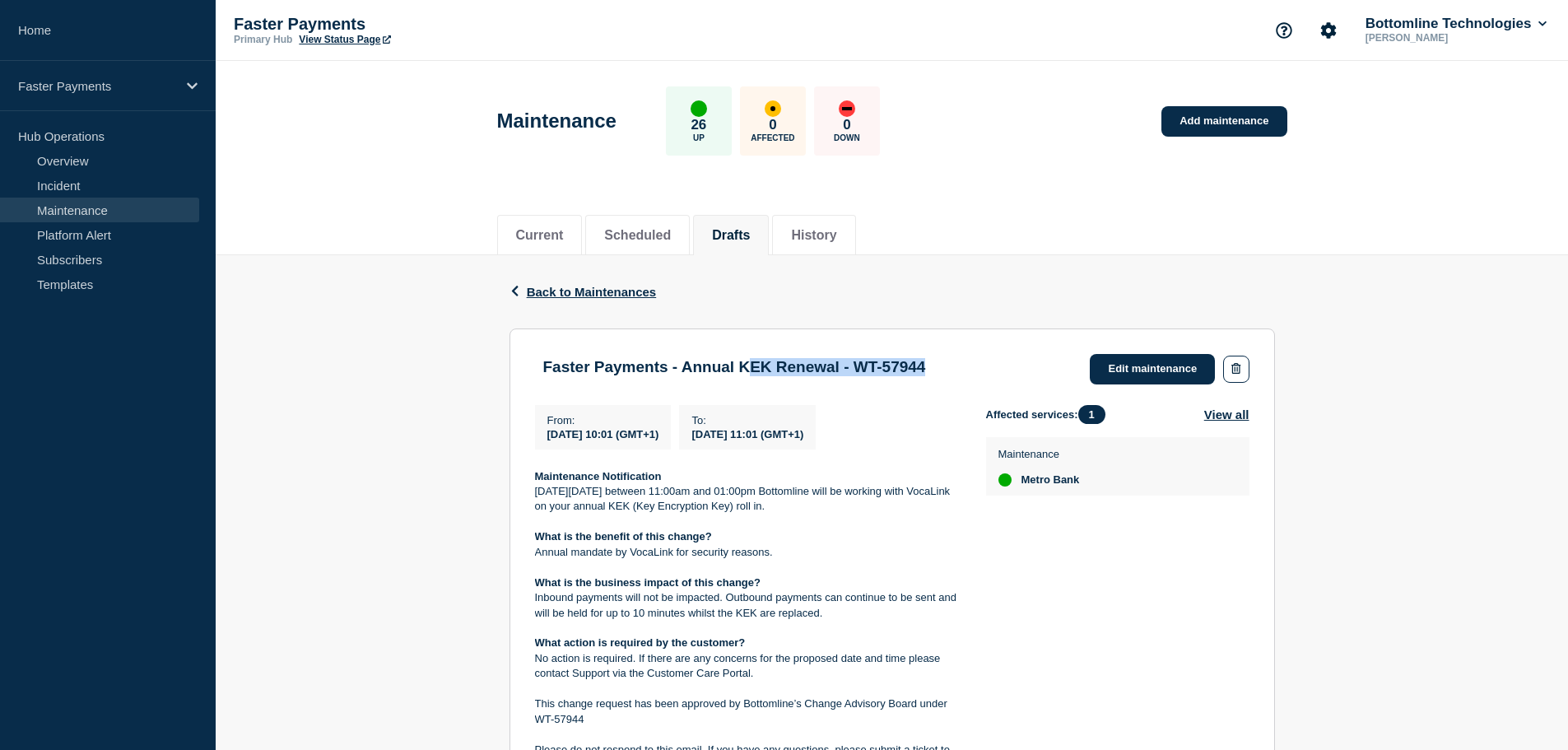
drag, startPoint x: 782, startPoint y: 359, endPoint x: 1054, endPoint y: 367, distance: 272.1
click at [1054, 367] on div "Faster Payments - Annual KEK Renewal - WT-57944 Edit maintenance" at bounding box center [893, 368] width 715 height 31
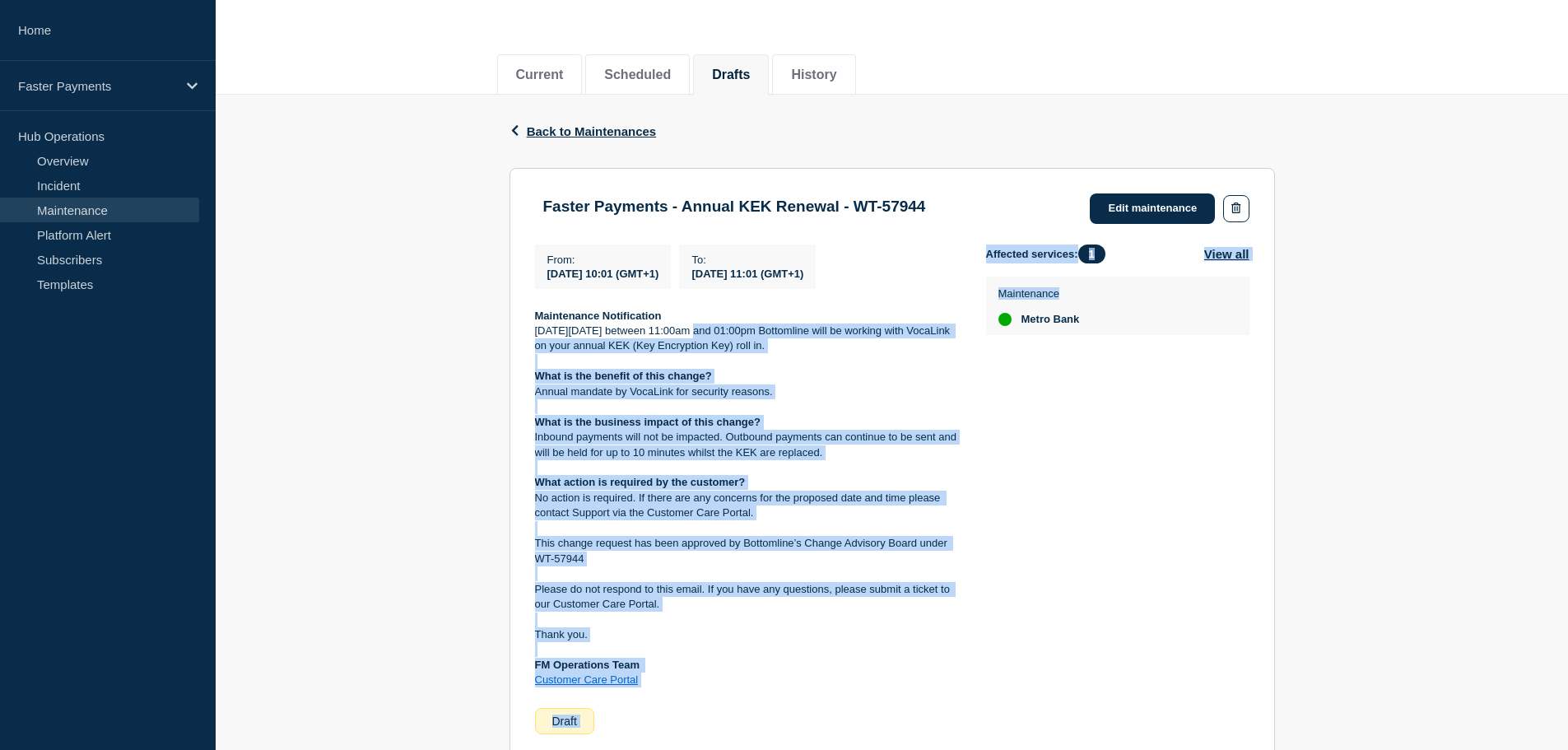
scroll to position [165, 0]
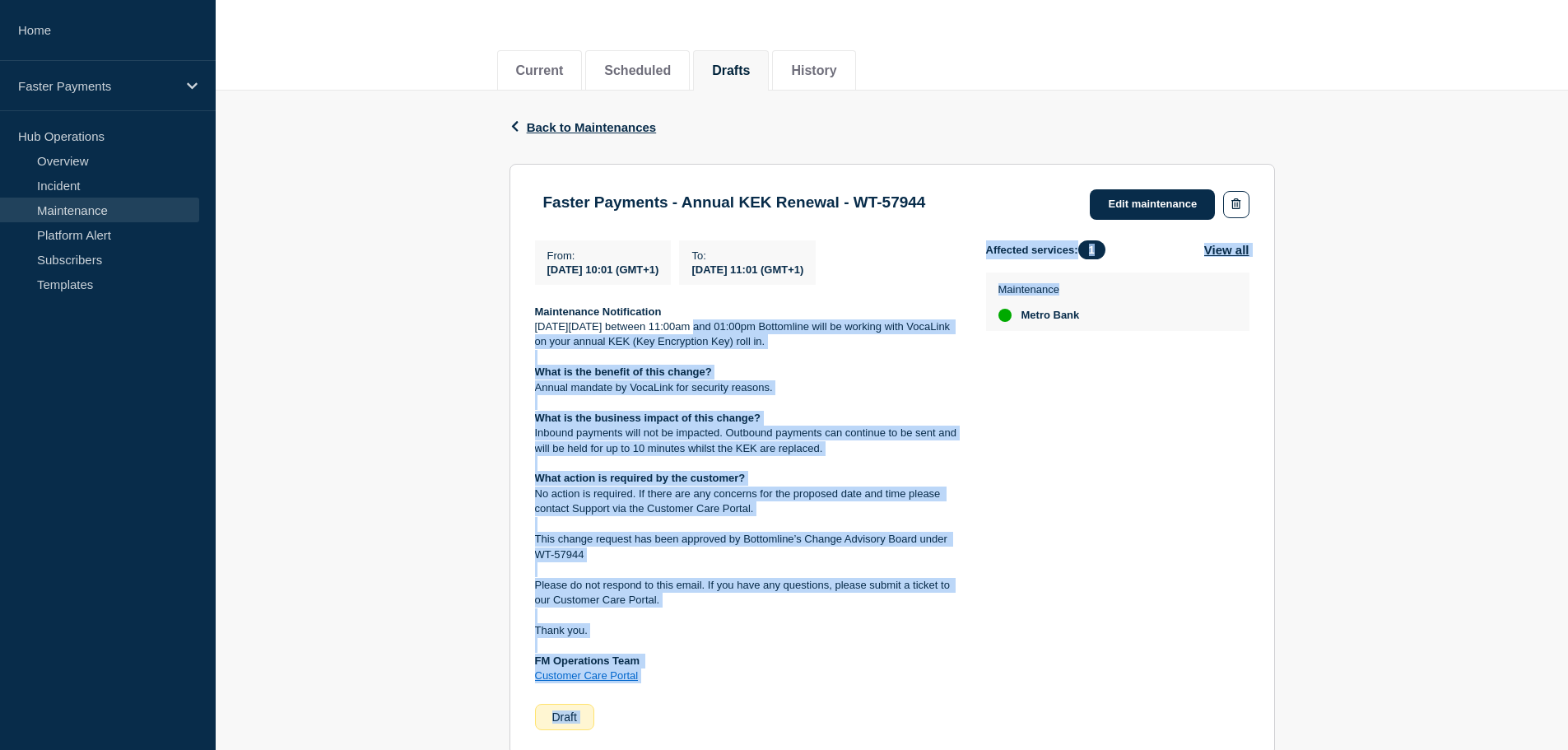
drag, startPoint x: 692, startPoint y: 495, endPoint x: 996, endPoint y: 693, distance: 362.8
click at [996, 693] on div "From : [DATE] 10:01 (GMT+1) To : [DATE] 11:01 (GMT+1) Maintenance Notification …" at bounding box center [893, 485] width 715 height 489
click at [822, 643] on p at bounding box center [747, 644] width 425 height 15
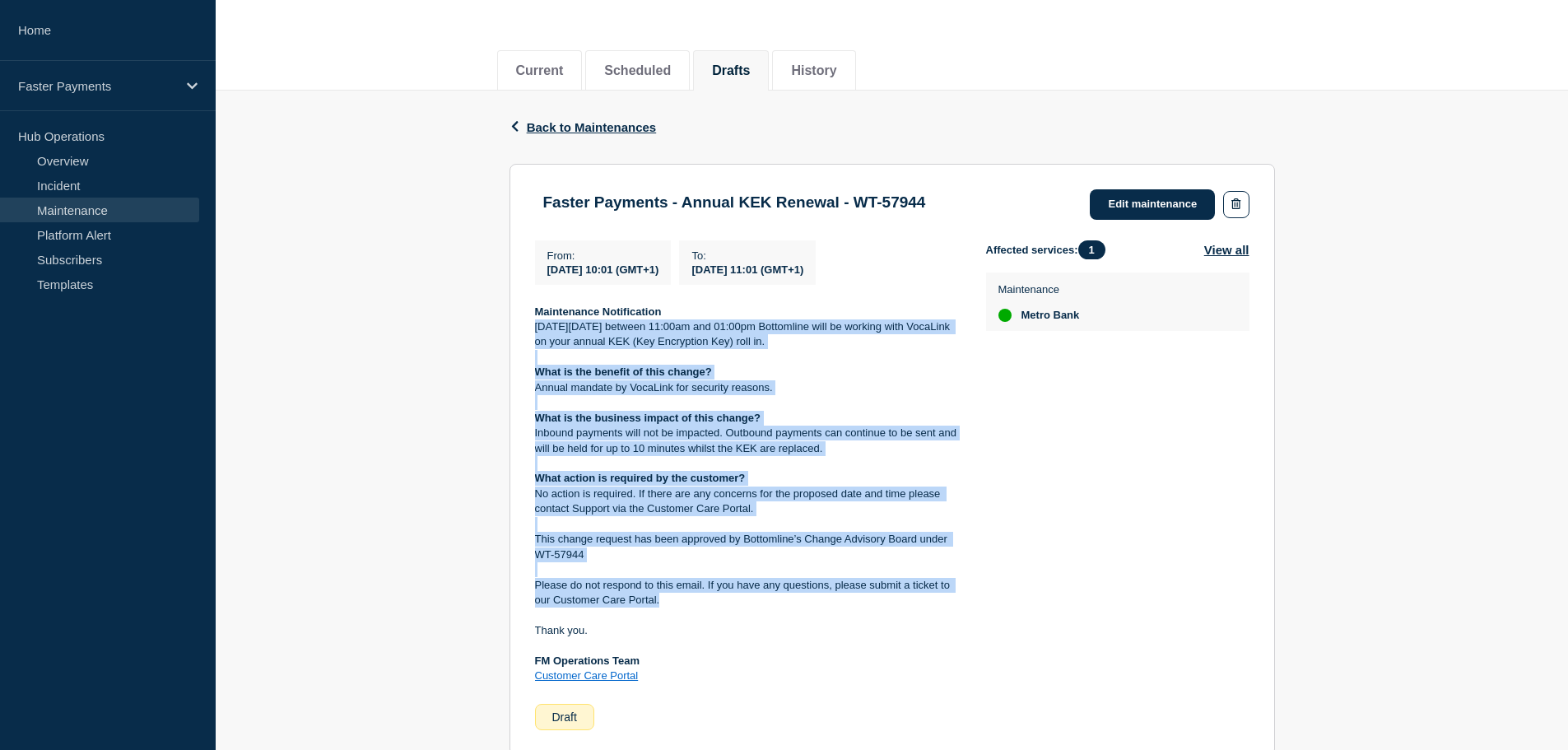
drag, startPoint x: 661, startPoint y: 319, endPoint x: 924, endPoint y: 603, distance: 387.1
click at [924, 603] on div "Maintenance Notification [DATE][DATE] between 11:00am and 01:00pm Bottomline wi…" at bounding box center [747, 493] width 425 height 379
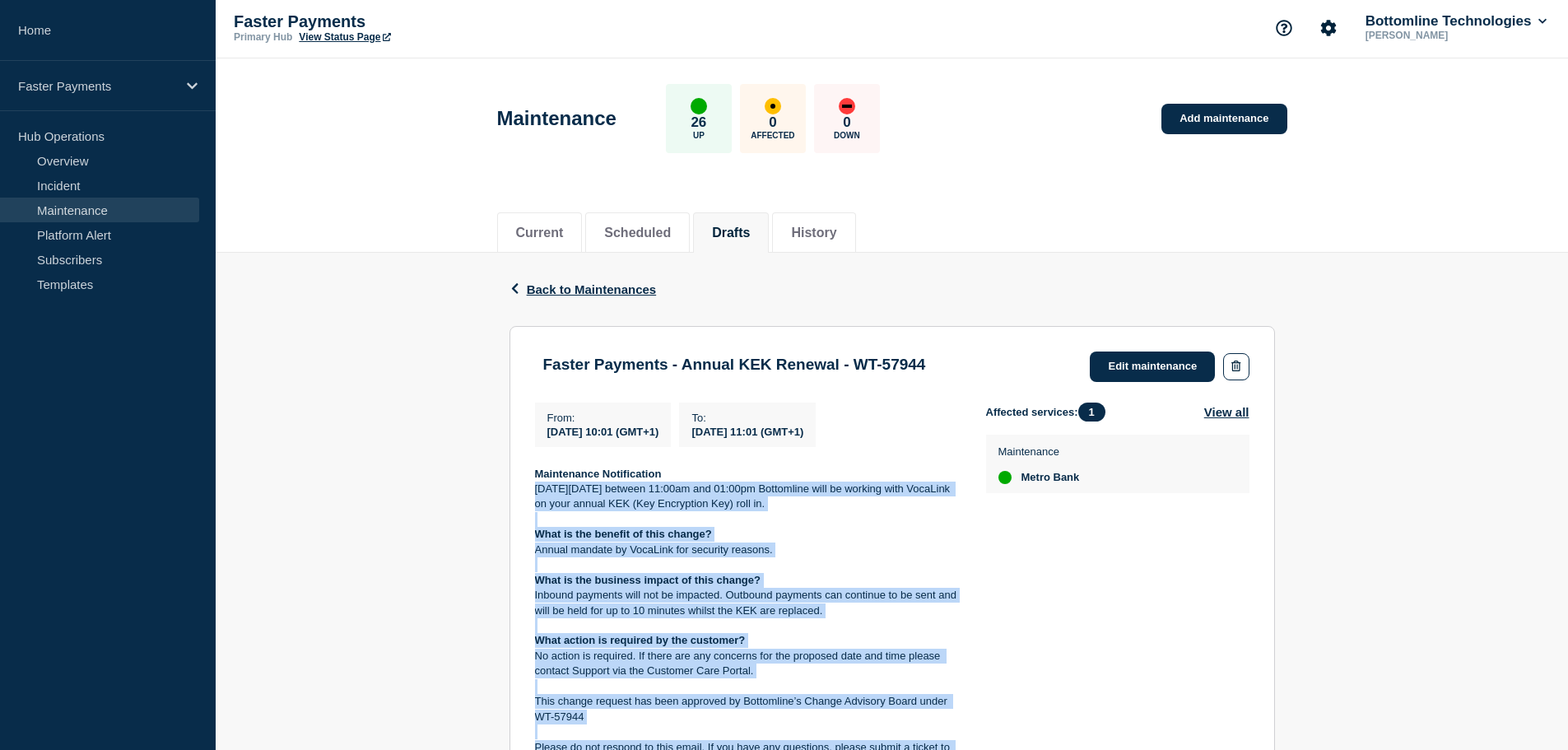
scroll to position [0, 0]
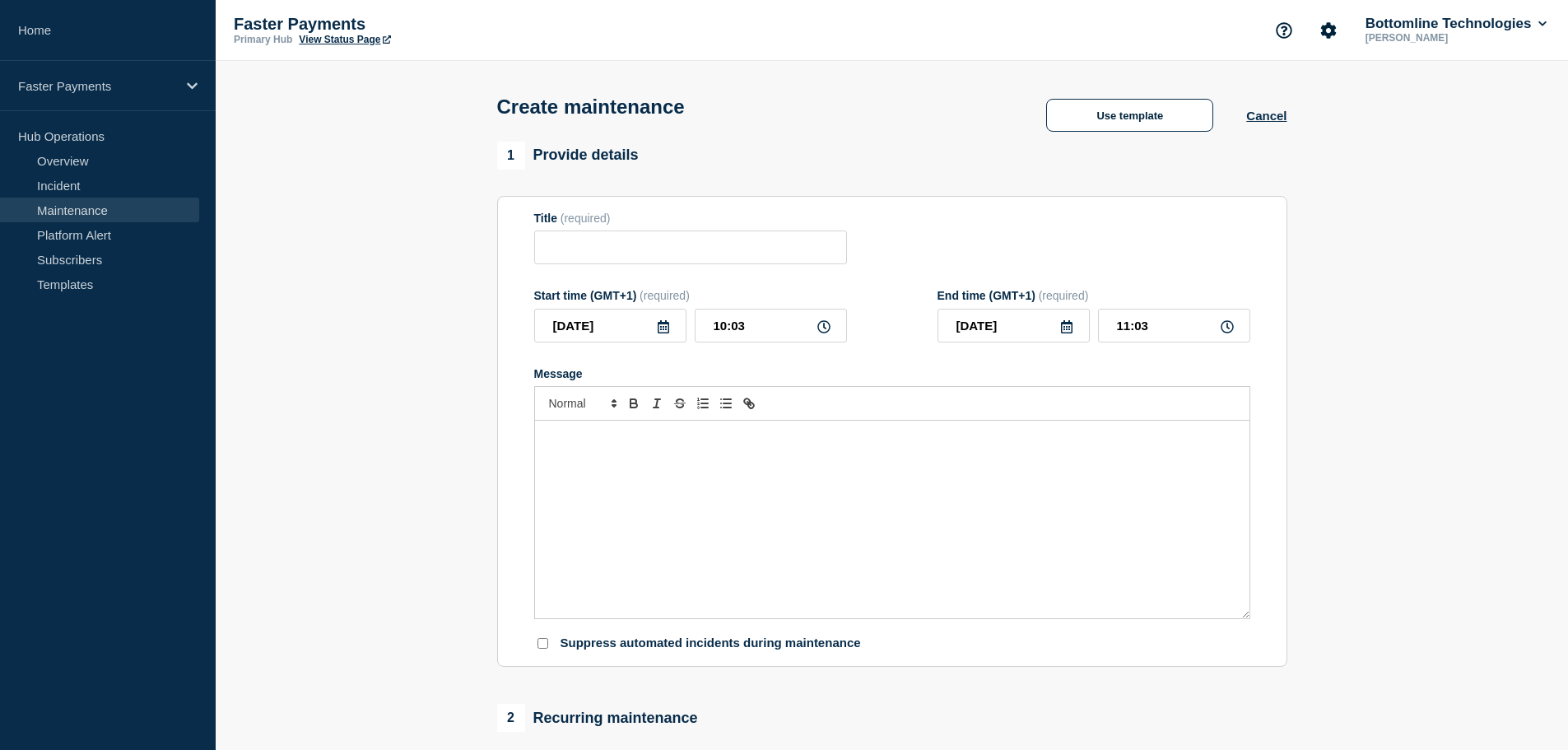
click at [78, 215] on link "Maintenance" at bounding box center [100, 209] width 199 height 25
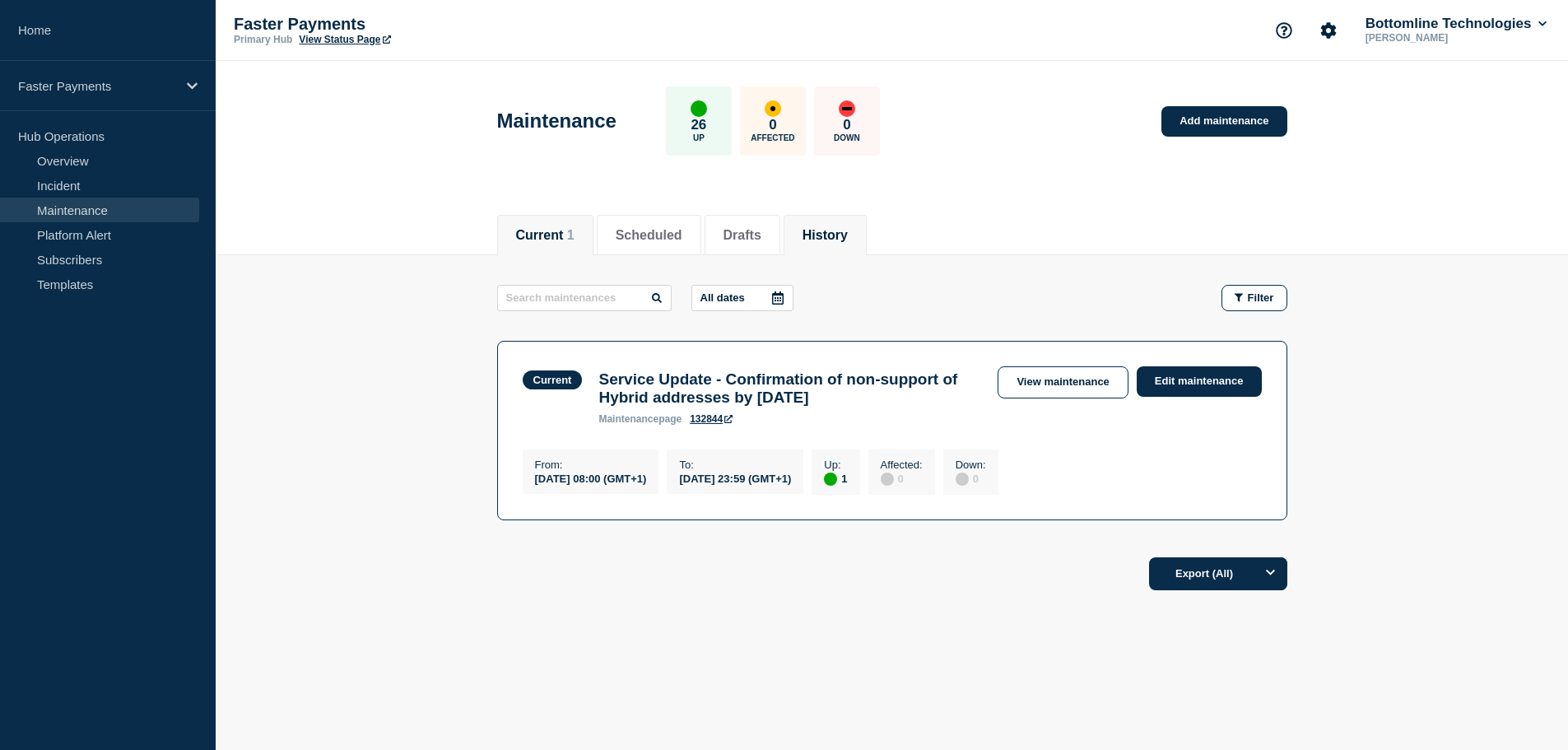
click at [833, 235] on button "History" at bounding box center [825, 235] width 45 height 15
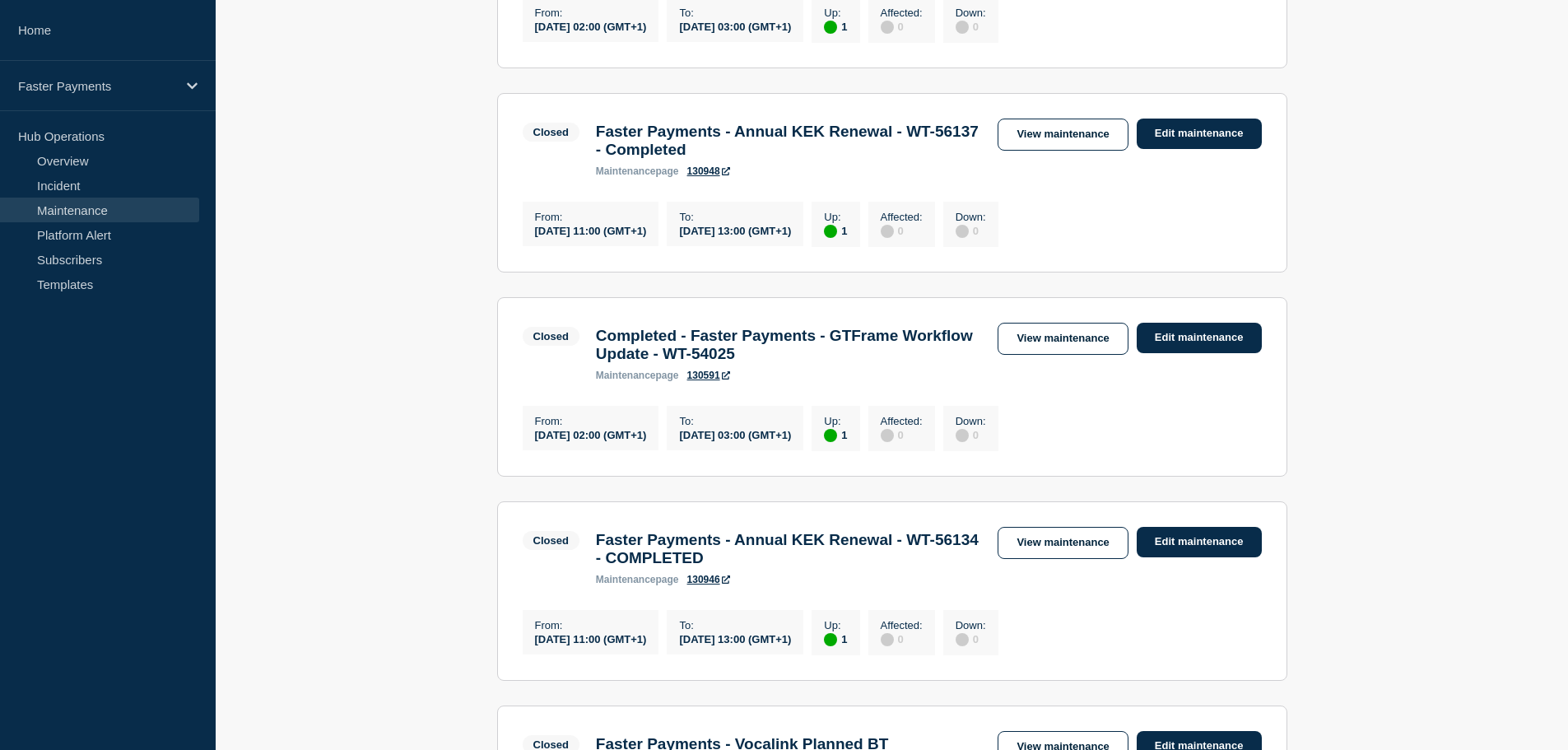
scroll to position [1481, 0]
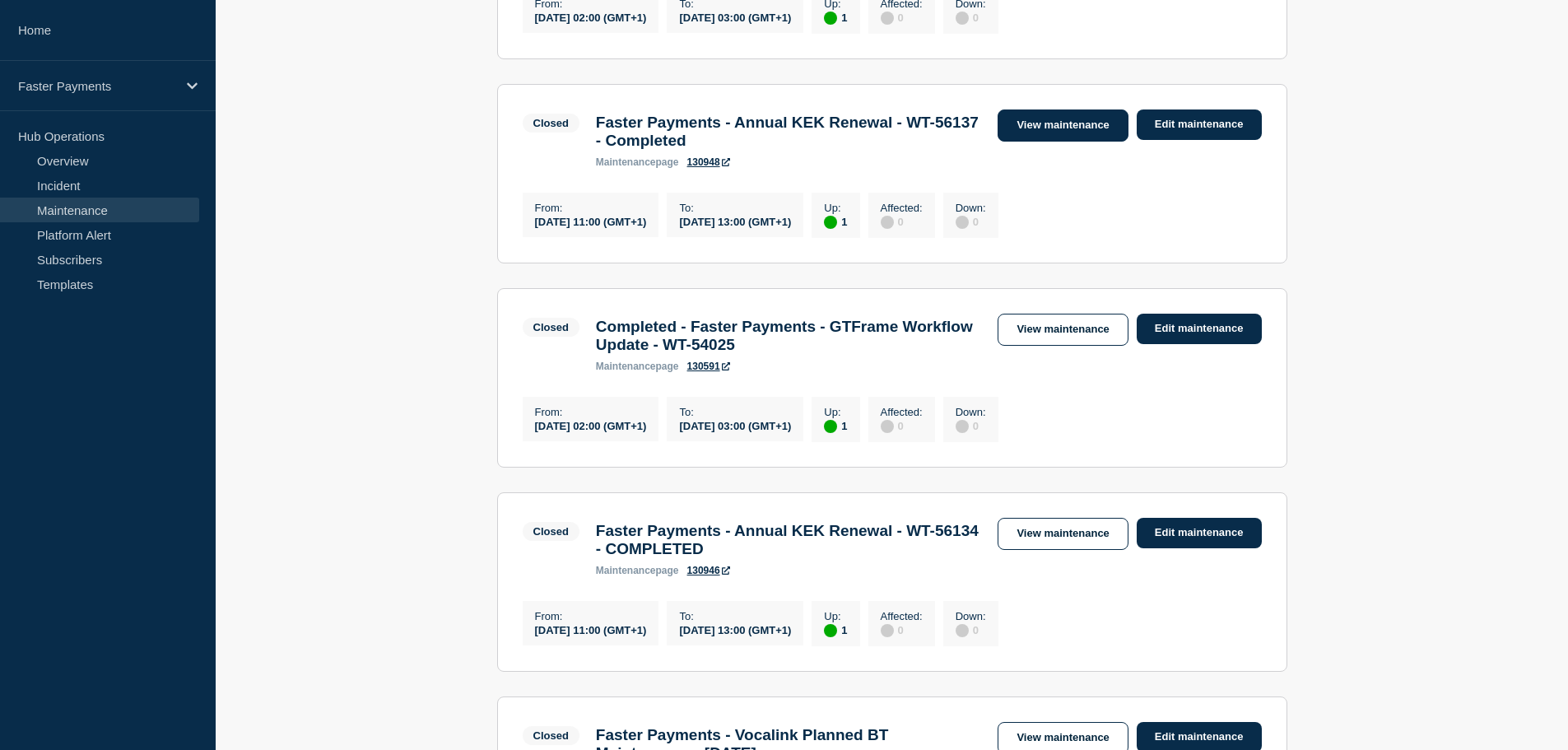
click at [1045, 141] on link "View maintenance" at bounding box center [1062, 125] width 130 height 33
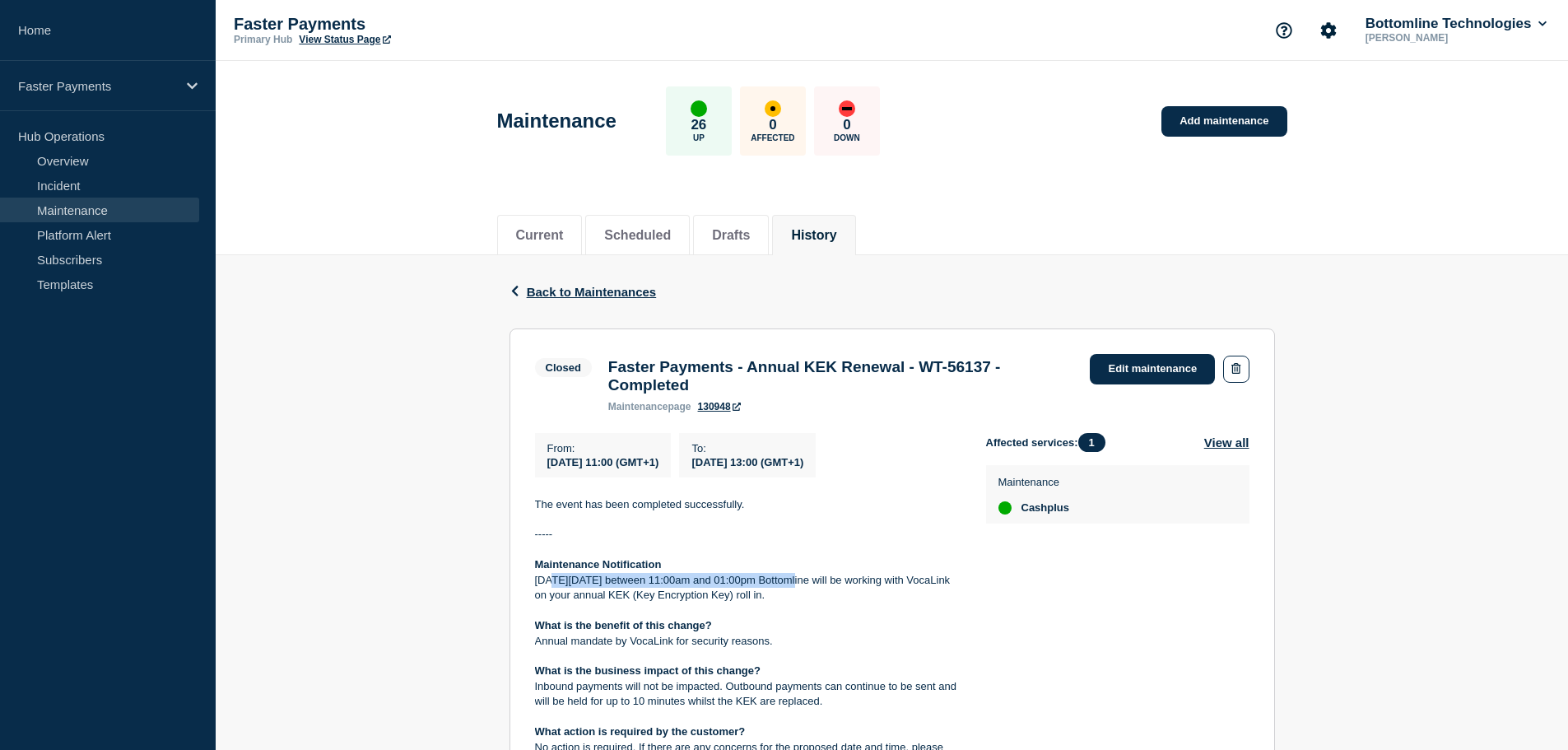
drag, startPoint x: 797, startPoint y: 589, endPoint x: 555, endPoint y: 587, distance: 242.0
click at [555, 587] on p "On Wednesday 23 July between 11:00am and 01:00pm Bottomline will be working wit…" at bounding box center [747, 587] width 425 height 31
copy p "Wednesday 23 July between 11:00am and 01:00pm"
